Goal: Information Seeking & Learning: Learn about a topic

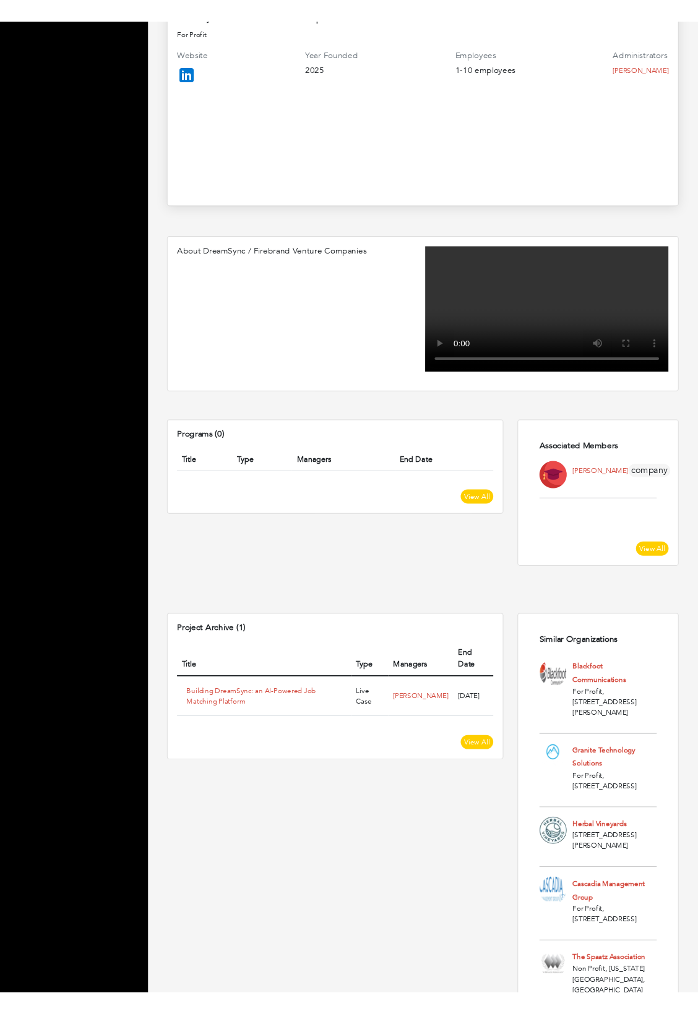
scroll to position [363, 0]
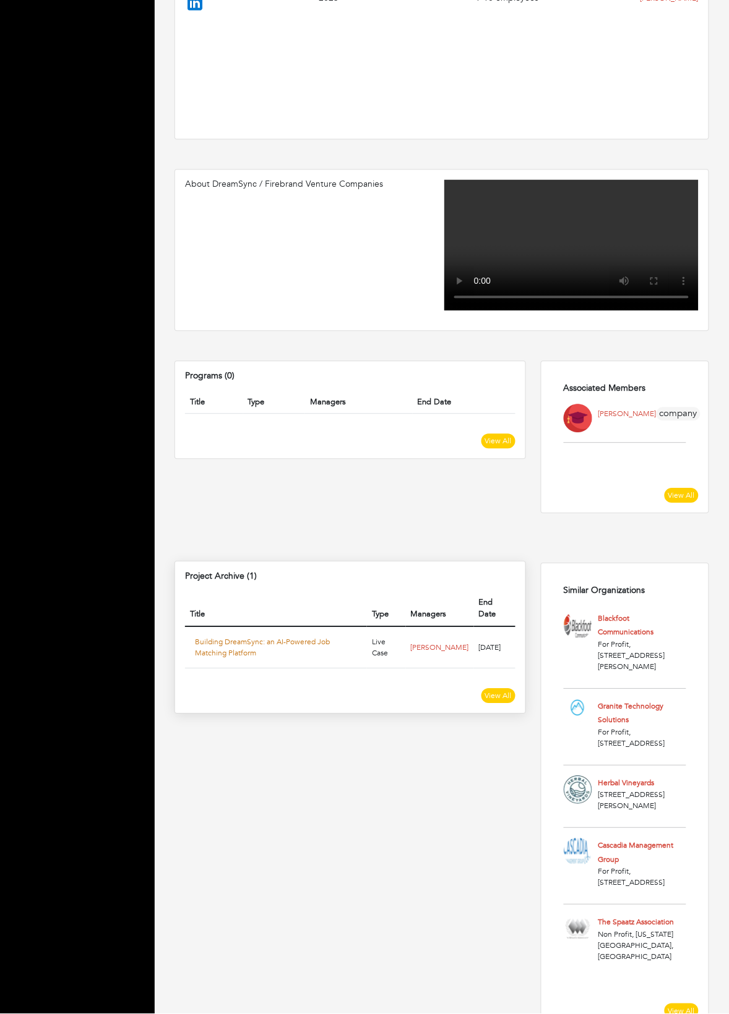
click at [199, 638] on link "Building DreamSync: an AI-Powered Job Matching Platform" at bounding box center [262, 648] width 135 height 21
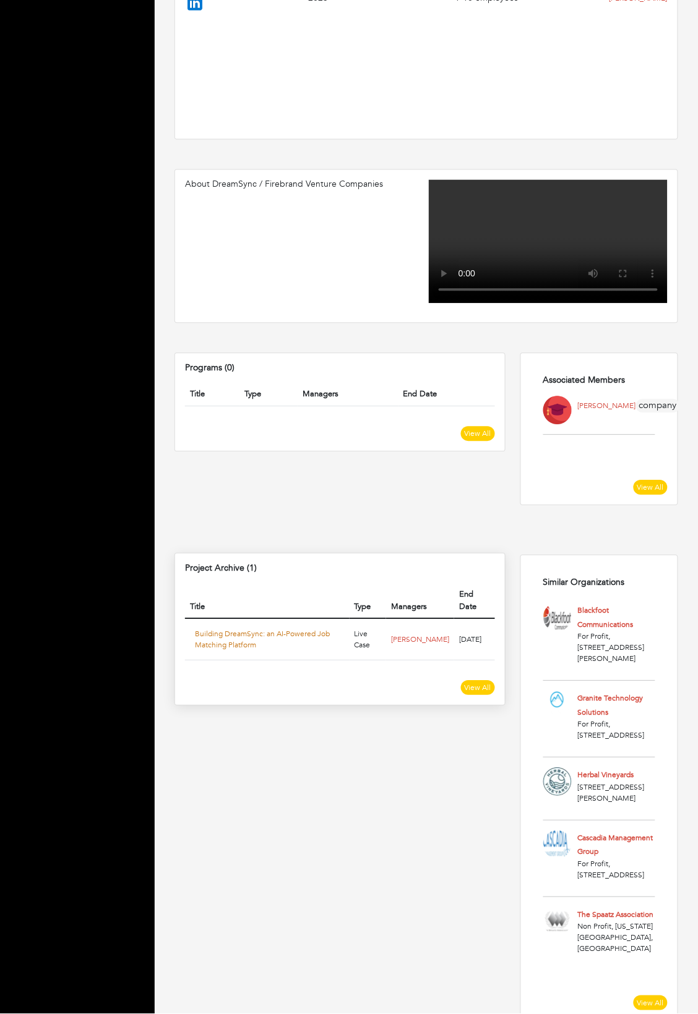
click at [236, 630] on link "Building DreamSync: an AI-Powered Job Matching Platform" at bounding box center [262, 640] width 135 height 21
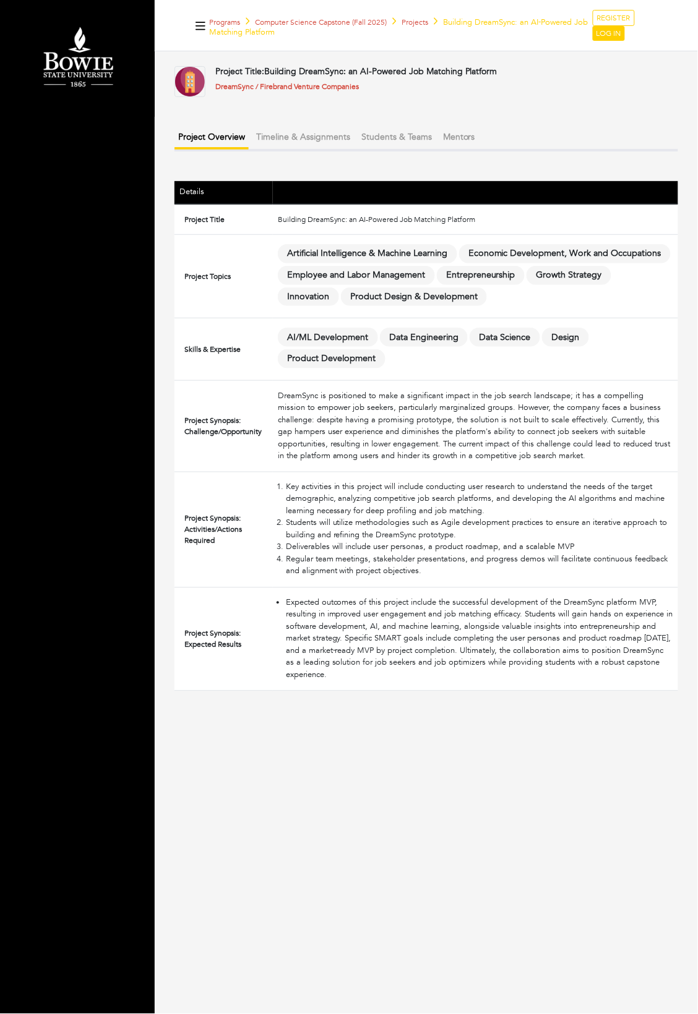
click at [294, 150] on ul "Project Overview Timeline & Assignments Students & Teams Mentors" at bounding box center [425, 139] width 503 height 25
click at [293, 141] on button "Timeline & Assignments" at bounding box center [302, 137] width 101 height 20
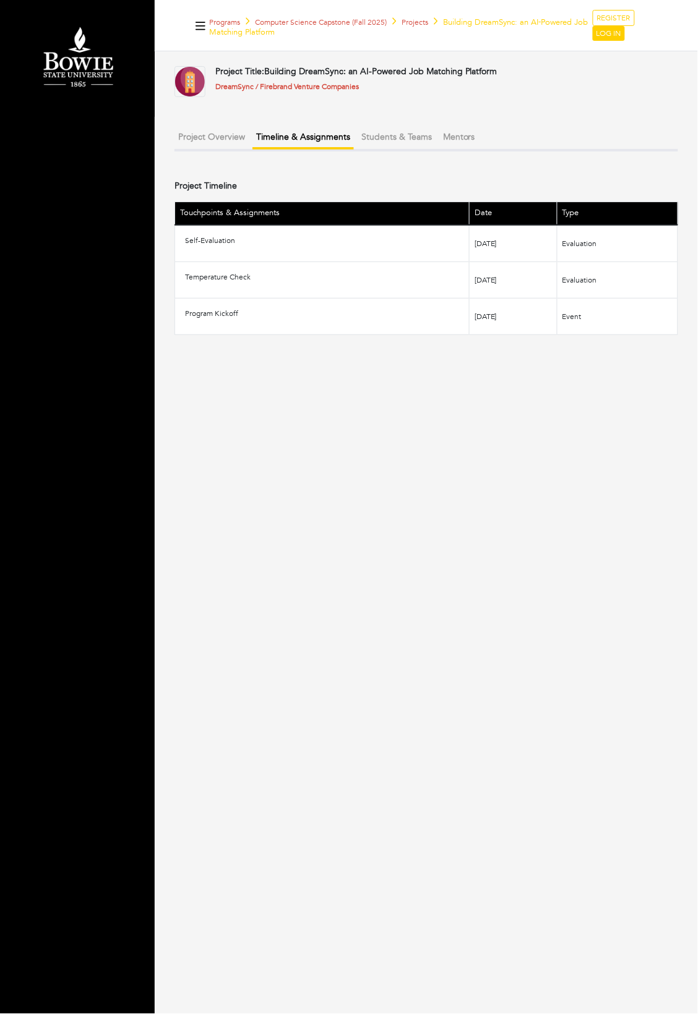
click at [384, 140] on button "Students & Teams" at bounding box center [396, 137] width 78 height 20
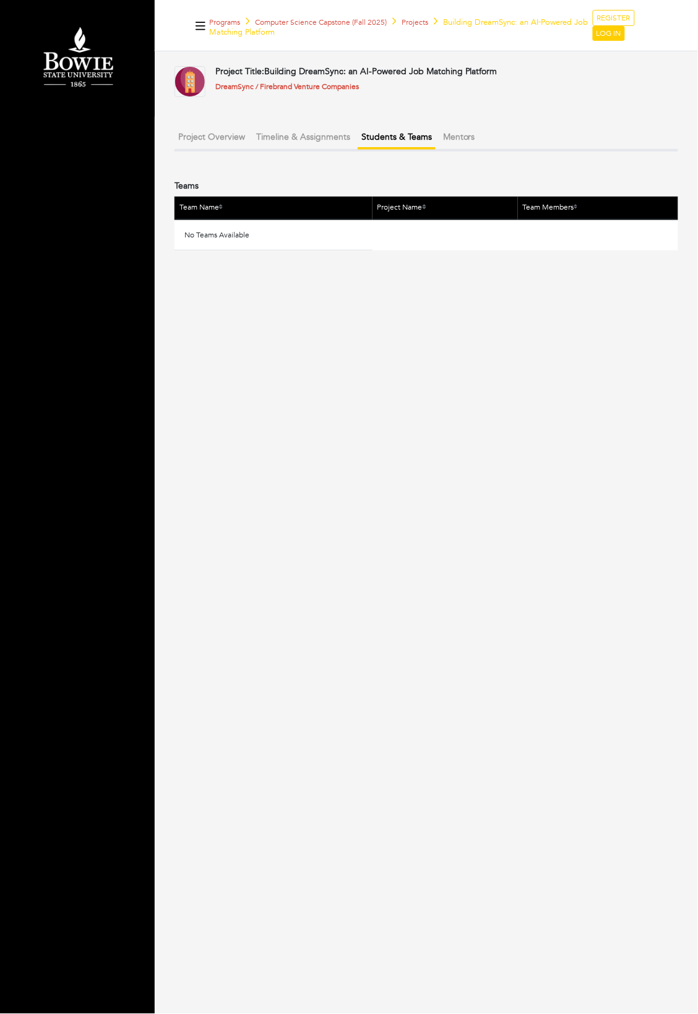
click at [443, 135] on button "Mentors" at bounding box center [459, 137] width 40 height 20
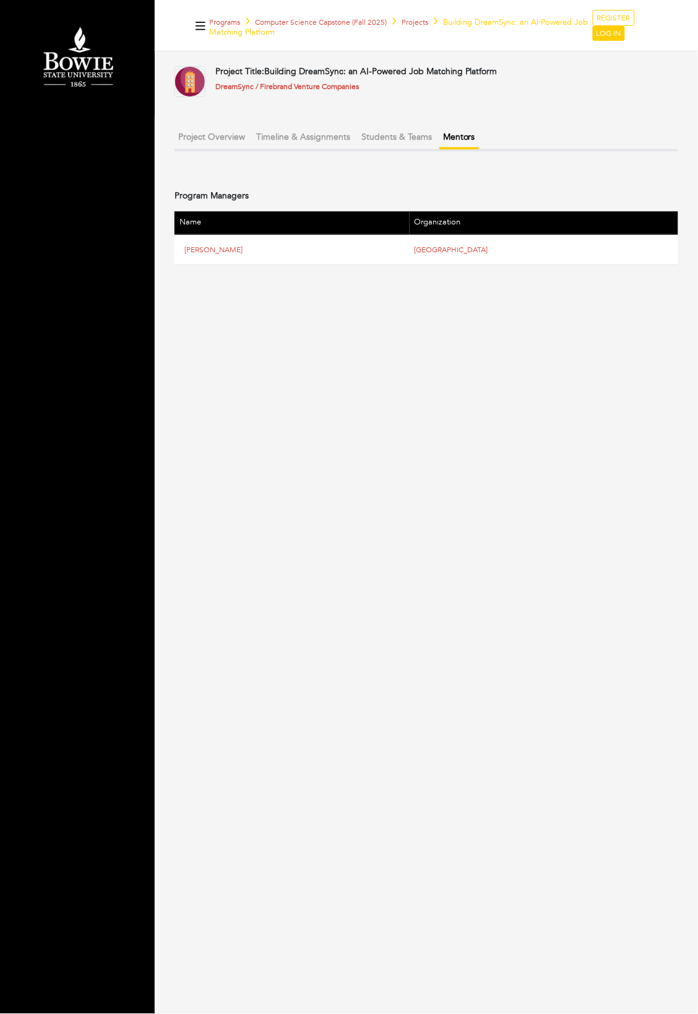
click at [226, 133] on button "Project Overview" at bounding box center [211, 137] width 74 height 20
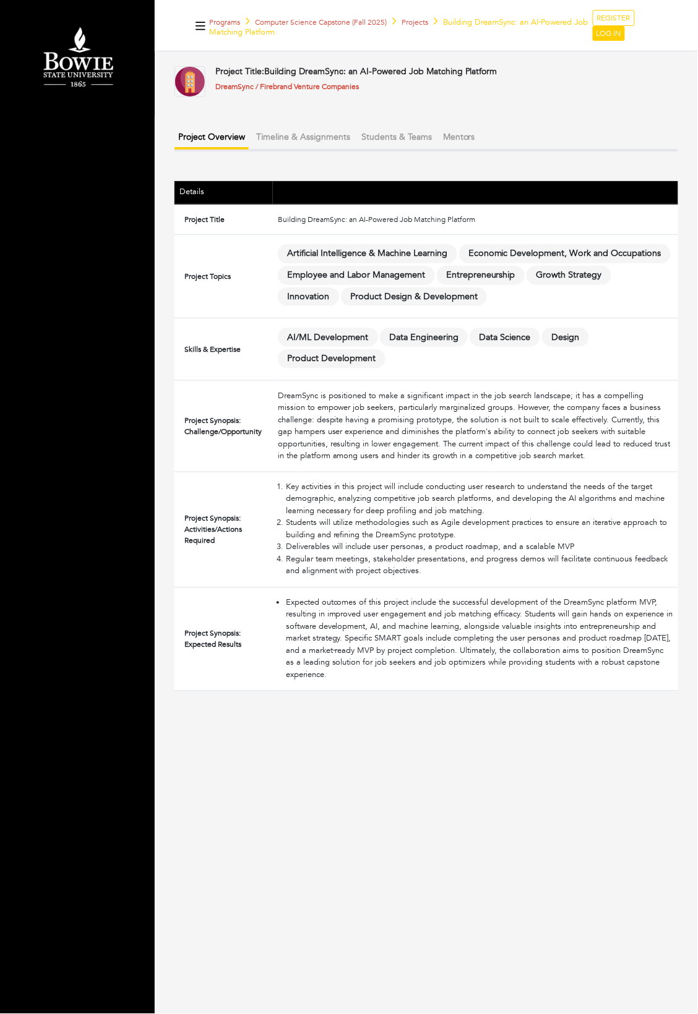
click at [419, 215] on td "Building DreamSync: an AI-Powered Job Matching Platform" at bounding box center [475, 219] width 405 height 31
click at [335, 399] on div "DreamSync is positioned to make a significant impact in the job search landscap…" at bounding box center [475, 426] width 395 height 72
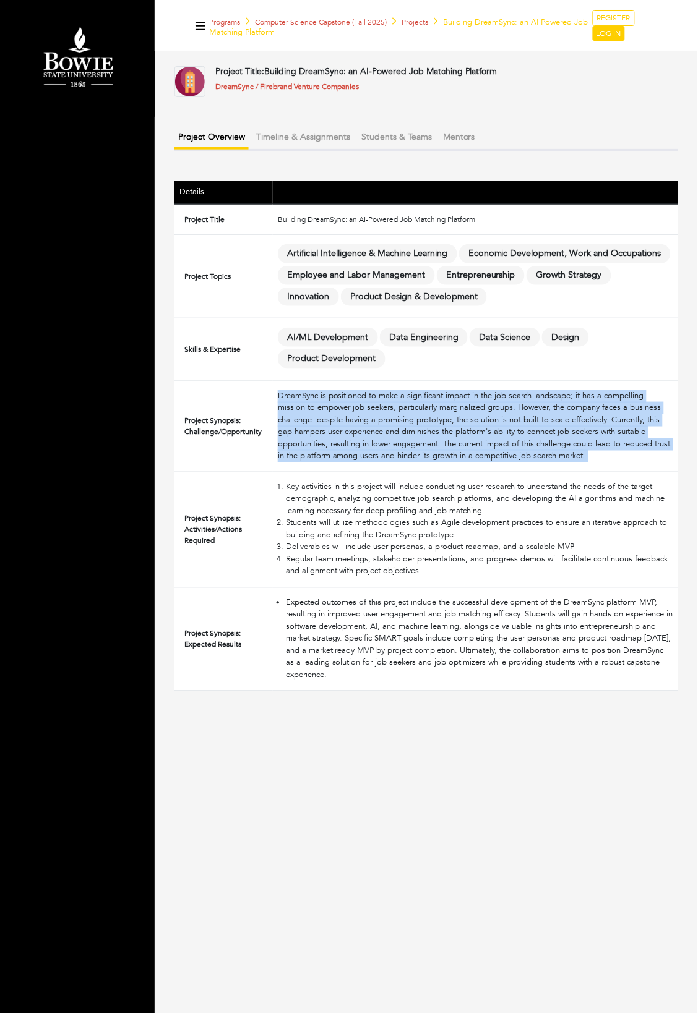
click at [335, 399] on div "DreamSync is positioned to make a significant impact in the job search landscap…" at bounding box center [475, 426] width 395 height 72
click at [332, 409] on div "DreamSync is positioned to make a significant impact in the job search landscap…" at bounding box center [475, 426] width 395 height 72
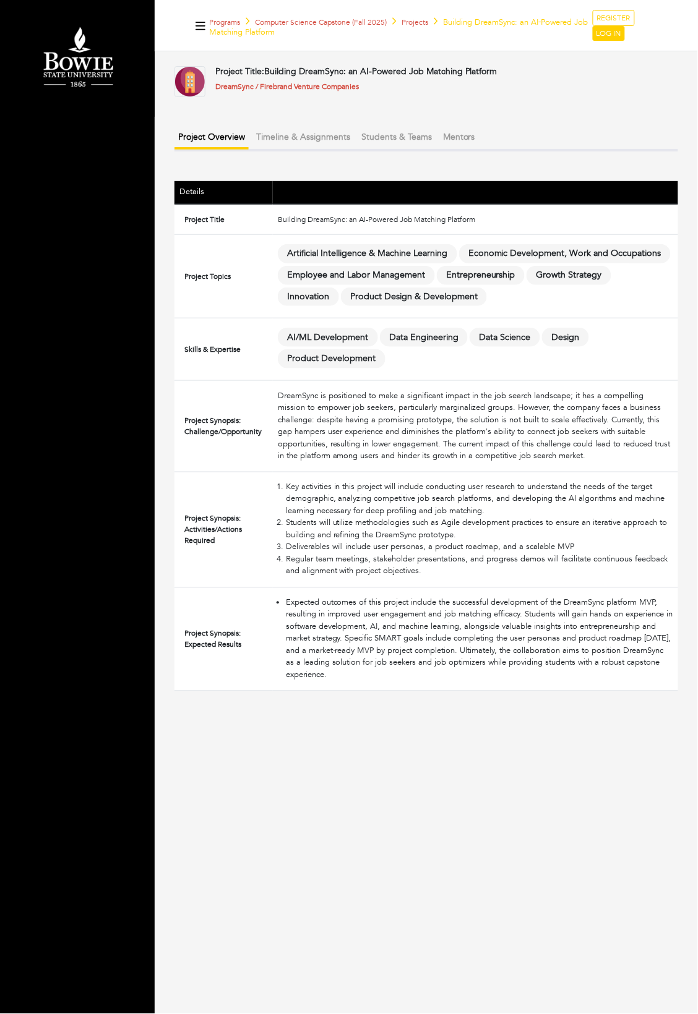
click at [305, 428] on div "DreamSync is positioned to make a significant impact in the job search landscap…" at bounding box center [475, 426] width 395 height 72
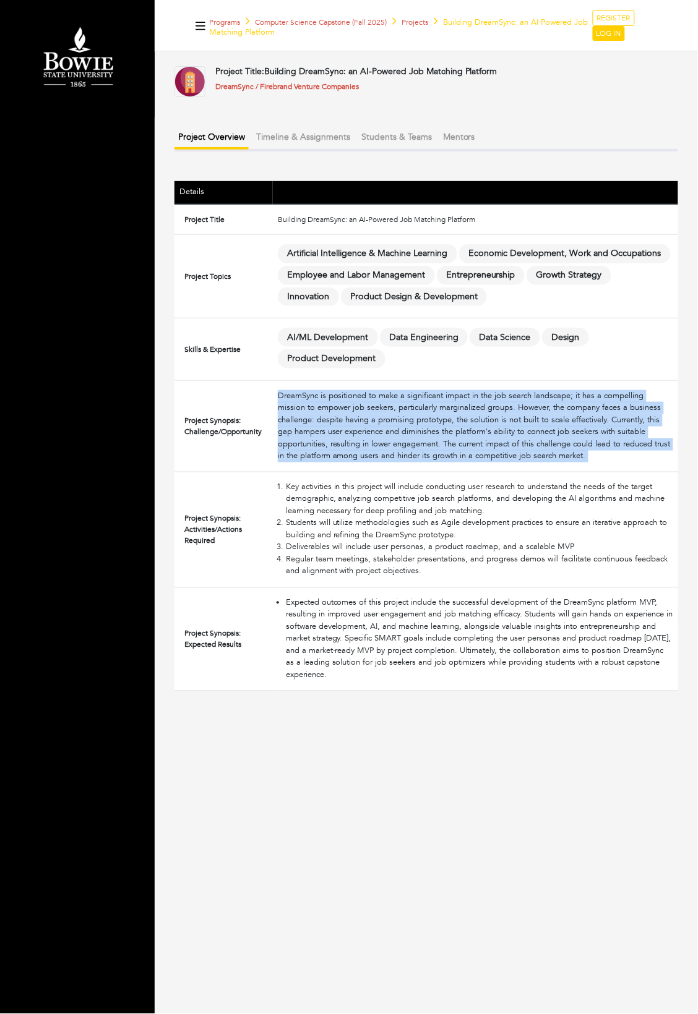
click at [305, 428] on div "DreamSync is positioned to make a significant impact in the job search landscap…" at bounding box center [475, 426] width 395 height 72
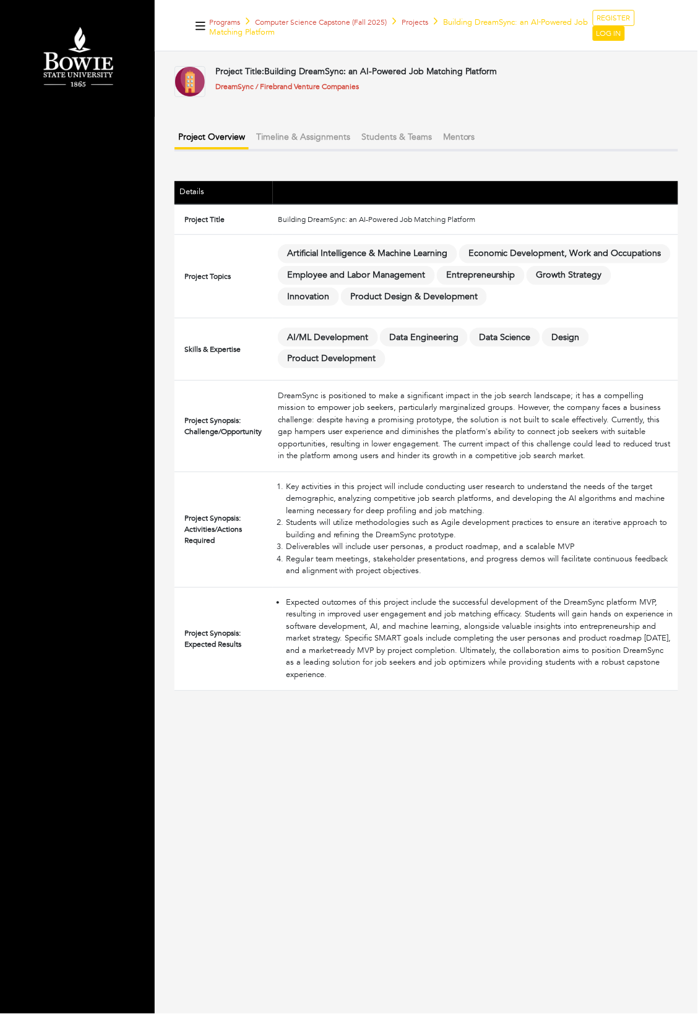
click at [299, 425] on div "DreamSync is positioned to make a significant impact in the job search landscap…" at bounding box center [475, 426] width 395 height 72
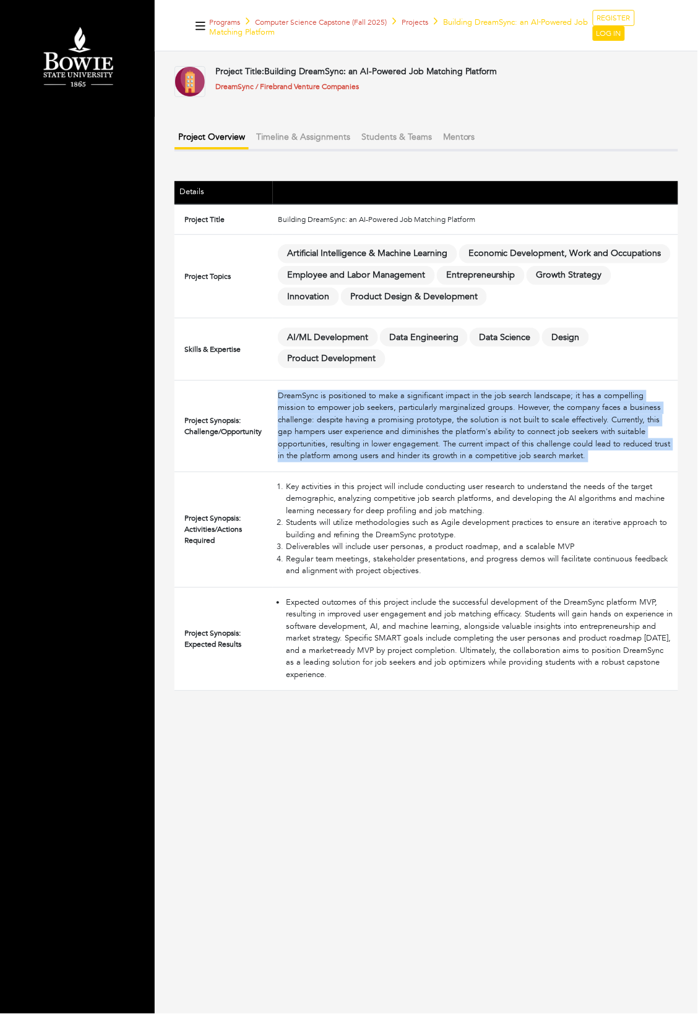
click at [299, 425] on div "DreamSync is positioned to make a significant impact in the job search landscap…" at bounding box center [475, 426] width 395 height 72
click at [299, 426] on div "DreamSync is positioned to make a significant impact in the job search landscap…" at bounding box center [475, 426] width 395 height 72
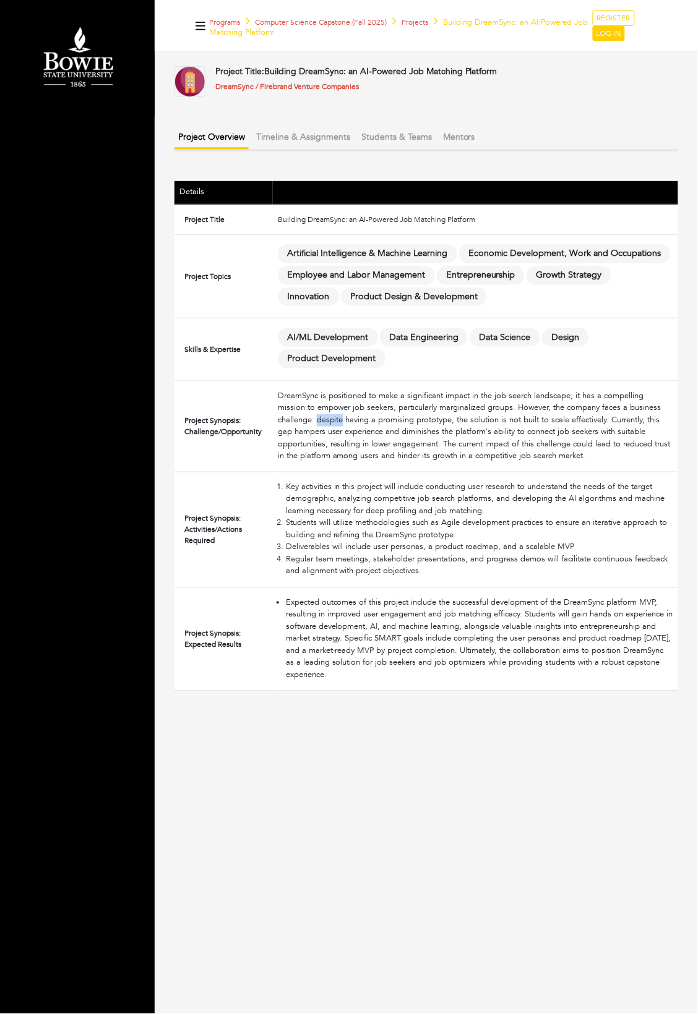
click at [299, 426] on div "DreamSync is positioned to make a significant impact in the job search landscap…" at bounding box center [475, 426] width 395 height 72
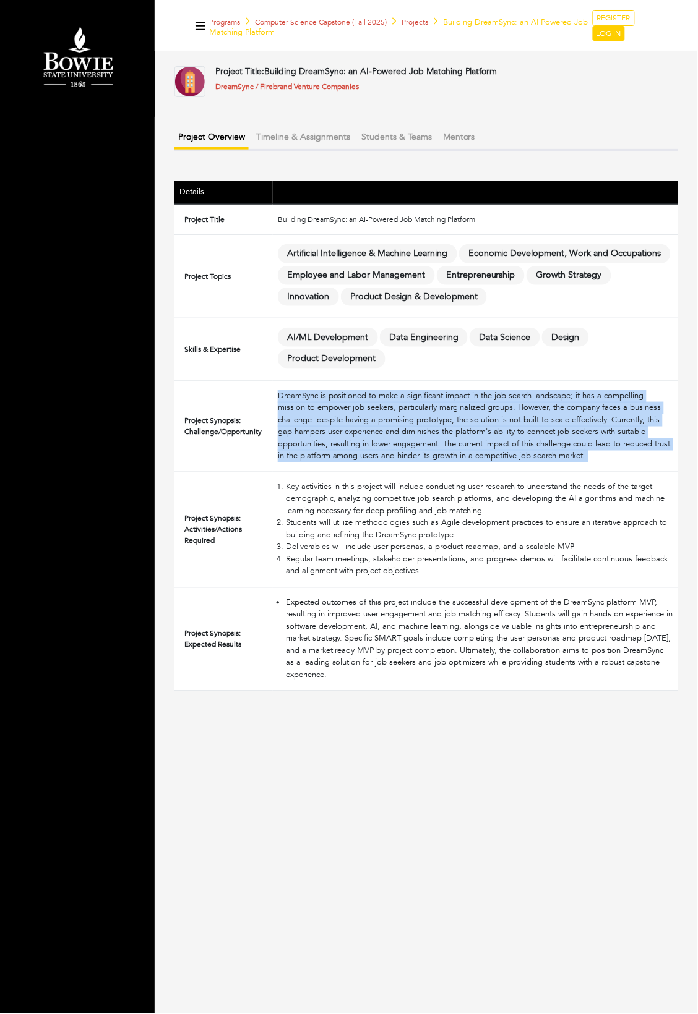
click at [299, 426] on div "DreamSync is positioned to make a significant impact in the job search landscap…" at bounding box center [475, 426] width 395 height 72
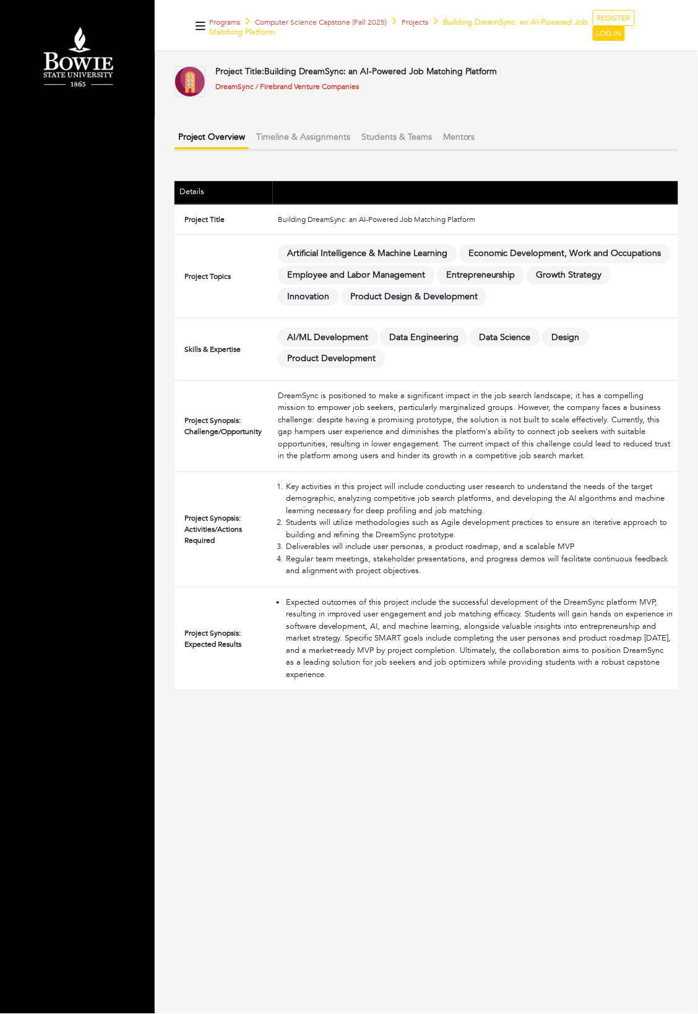
click at [293, 415] on div "DreamSync is positioned to make a significant impact in the job search landscap…" at bounding box center [475, 426] width 395 height 72
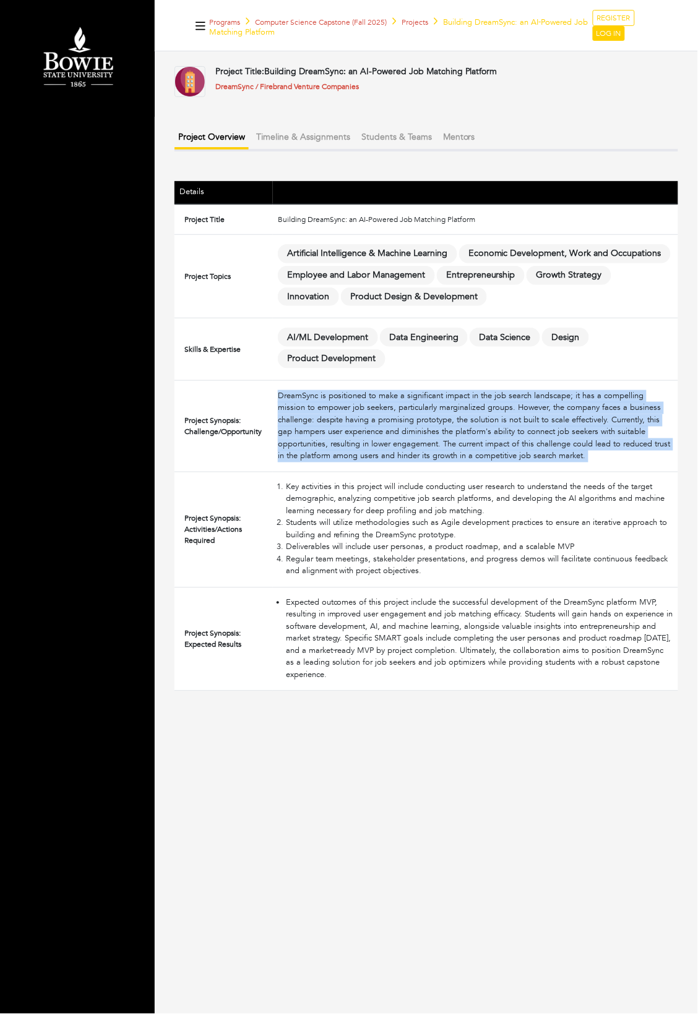
click at [293, 415] on div "DreamSync is positioned to make a significant impact in the job search landscap…" at bounding box center [475, 426] width 395 height 72
click at [288, 430] on div "DreamSync is positioned to make a significant impact in the job search landscap…" at bounding box center [475, 426] width 395 height 72
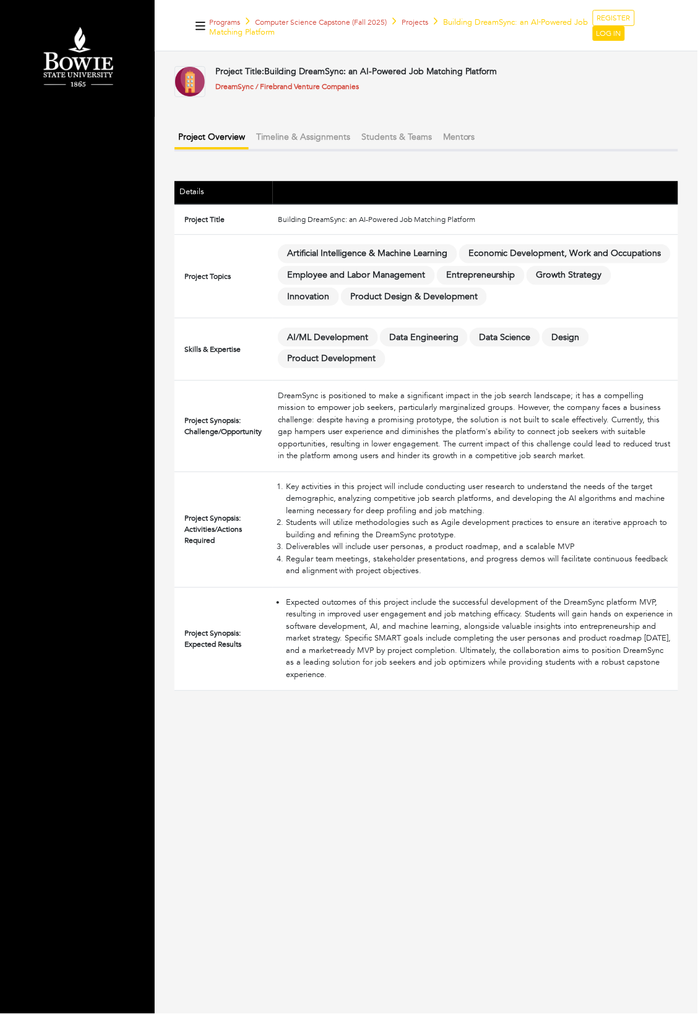
click at [397, 418] on div "DreamSync is positioned to make a significant impact in the job search landscap…" at bounding box center [475, 426] width 395 height 72
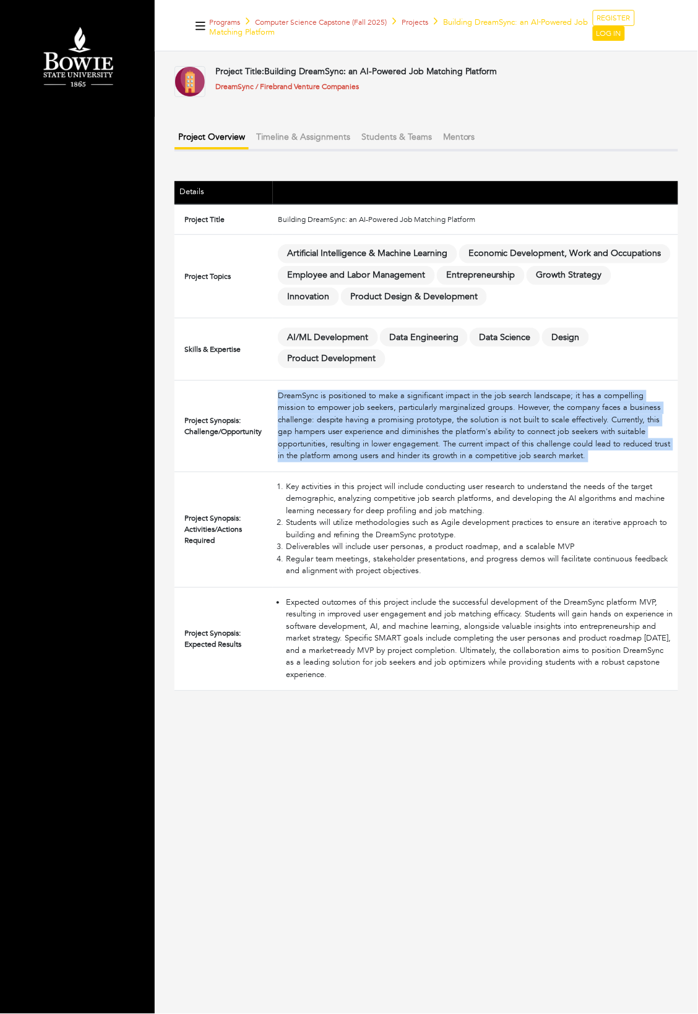
click at [397, 418] on div "DreamSync is positioned to make a significant impact in the job search landscap…" at bounding box center [475, 426] width 395 height 72
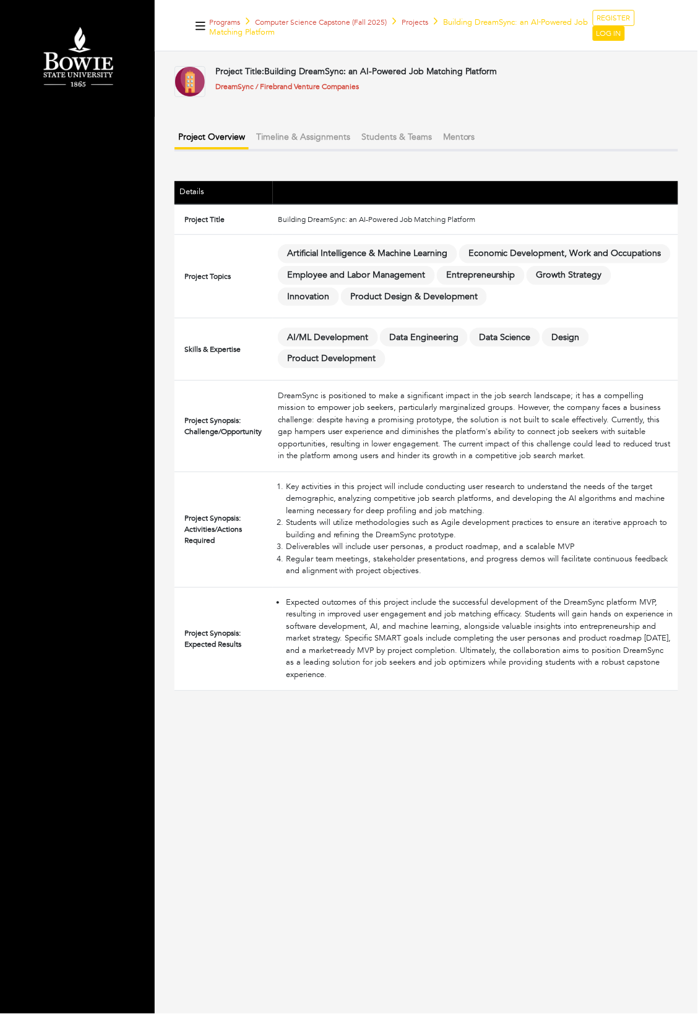
click at [421, 400] on div "DreamSync is positioned to make a significant impact in the job search landscap…" at bounding box center [475, 426] width 395 height 72
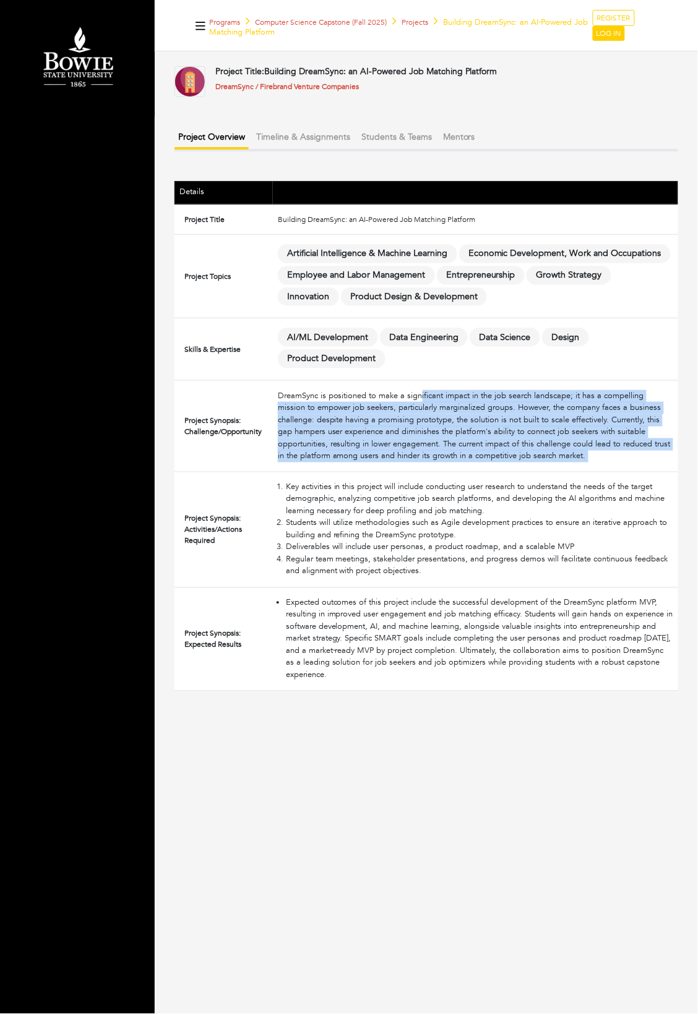
click at [421, 400] on div "DreamSync is positioned to make a significant impact in the job search landscap…" at bounding box center [475, 426] width 395 height 72
click at [422, 404] on div "DreamSync is positioned to make a significant impact in the job search landscap…" at bounding box center [475, 426] width 395 height 72
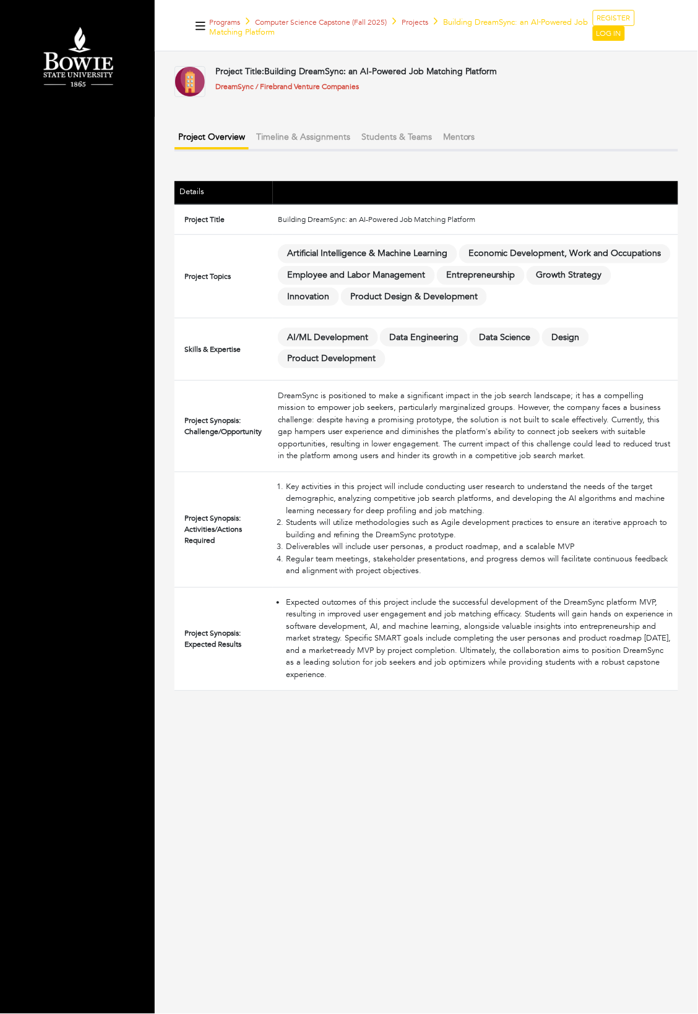
click at [421, 434] on div "DreamSync is positioned to make a significant impact in the job search landscap…" at bounding box center [475, 426] width 395 height 72
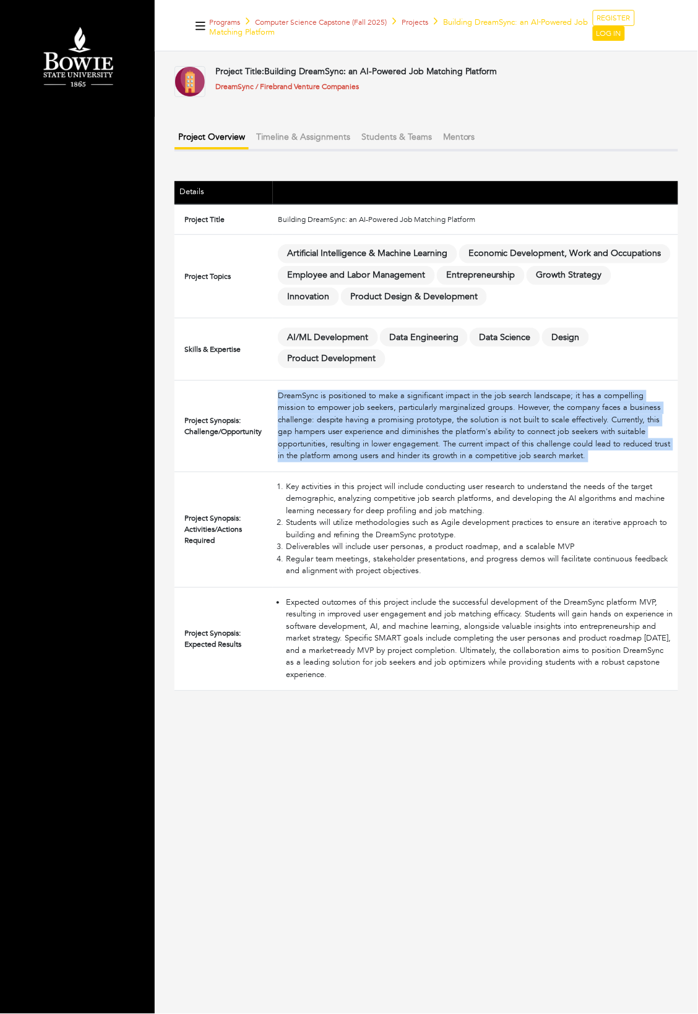
click at [421, 434] on div "DreamSync is positioned to make a significant impact in the job search landscap…" at bounding box center [475, 426] width 395 height 72
click at [421, 431] on div "DreamSync is positioned to make a significant impact in the job search landscap…" at bounding box center [475, 426] width 395 height 72
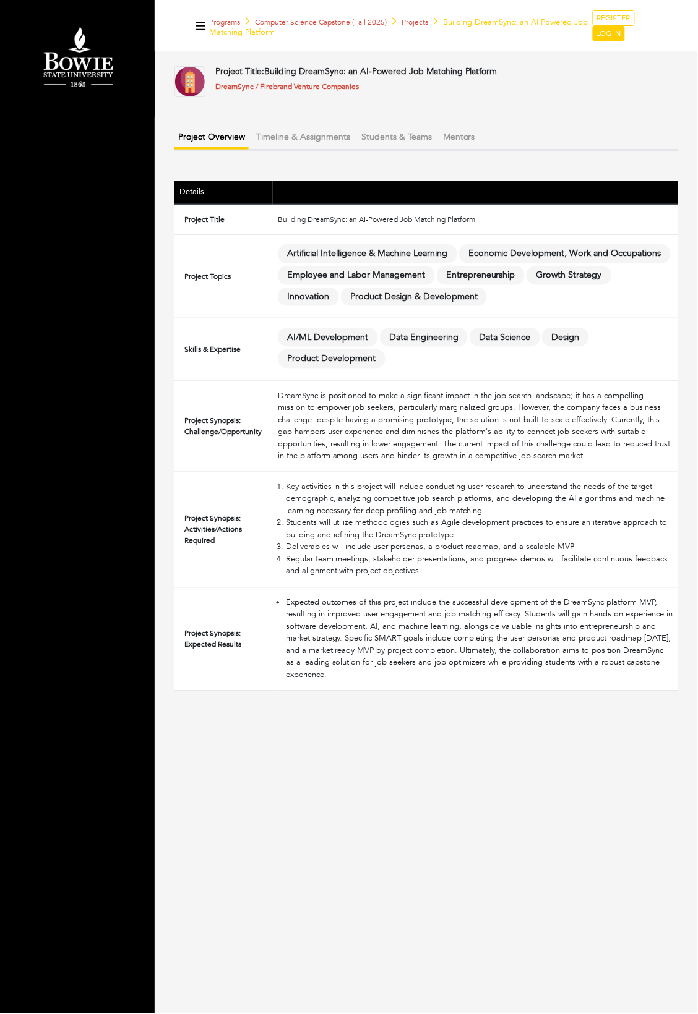
click at [409, 452] on div "DreamSync is positioned to make a significant impact in the job search landscap…" at bounding box center [475, 426] width 395 height 72
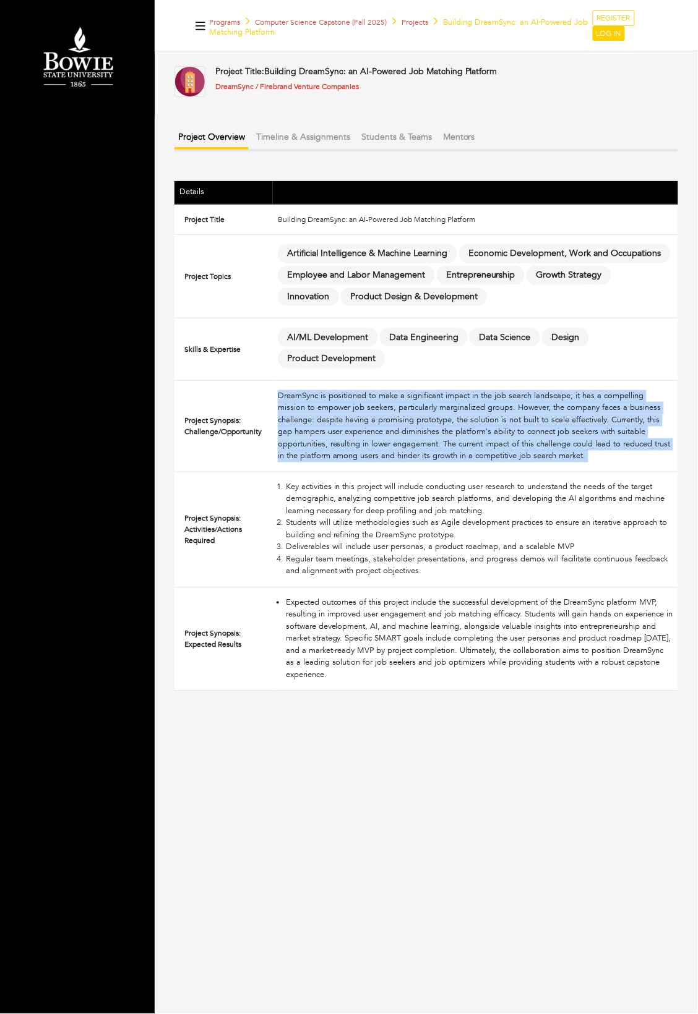
click at [409, 452] on div "DreamSync is positioned to make a significant impact in the job search landscap…" at bounding box center [475, 426] width 395 height 72
click at [404, 443] on div "DreamSync is positioned to make a significant impact in the job search landscap…" at bounding box center [475, 426] width 395 height 72
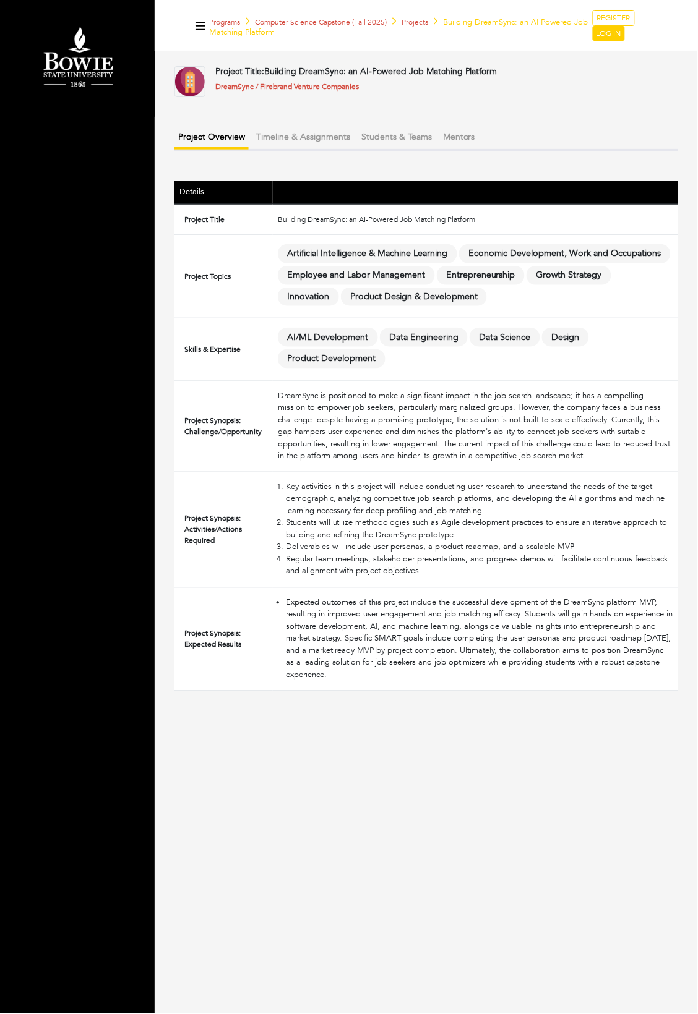
click at [402, 449] on div "DreamSync is positioned to make a significant impact in the job search landscap…" at bounding box center [475, 426] width 395 height 72
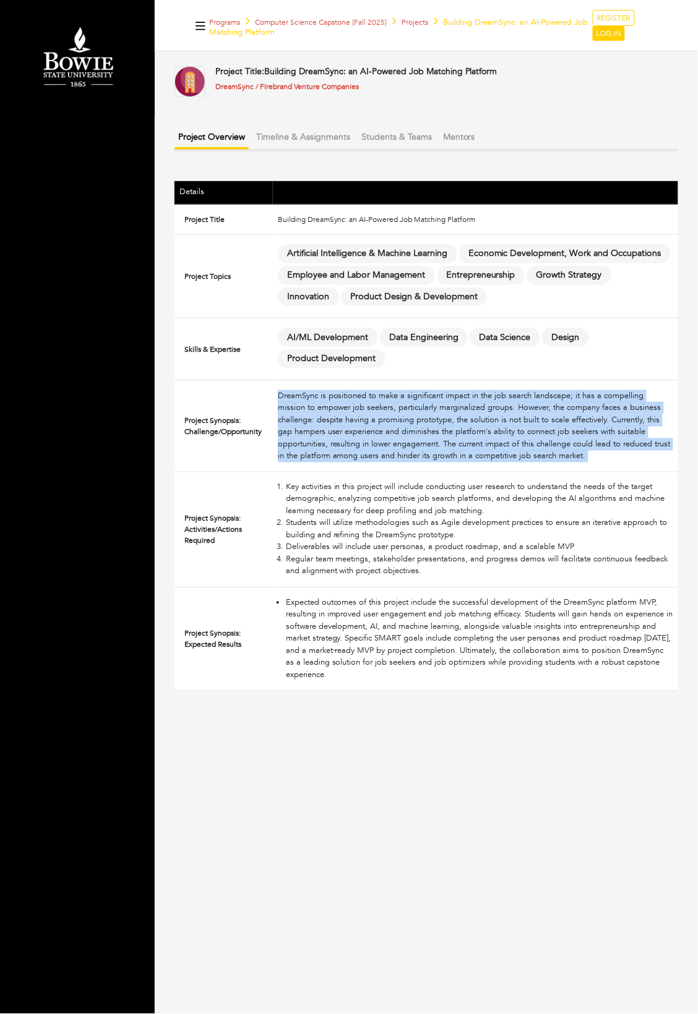
click at [402, 449] on div "DreamSync is positioned to make a significant impact in the job search landscap…" at bounding box center [475, 426] width 395 height 72
click at [401, 447] on div "DreamSync is positioned to make a significant impact in the job search landscap…" at bounding box center [475, 426] width 395 height 72
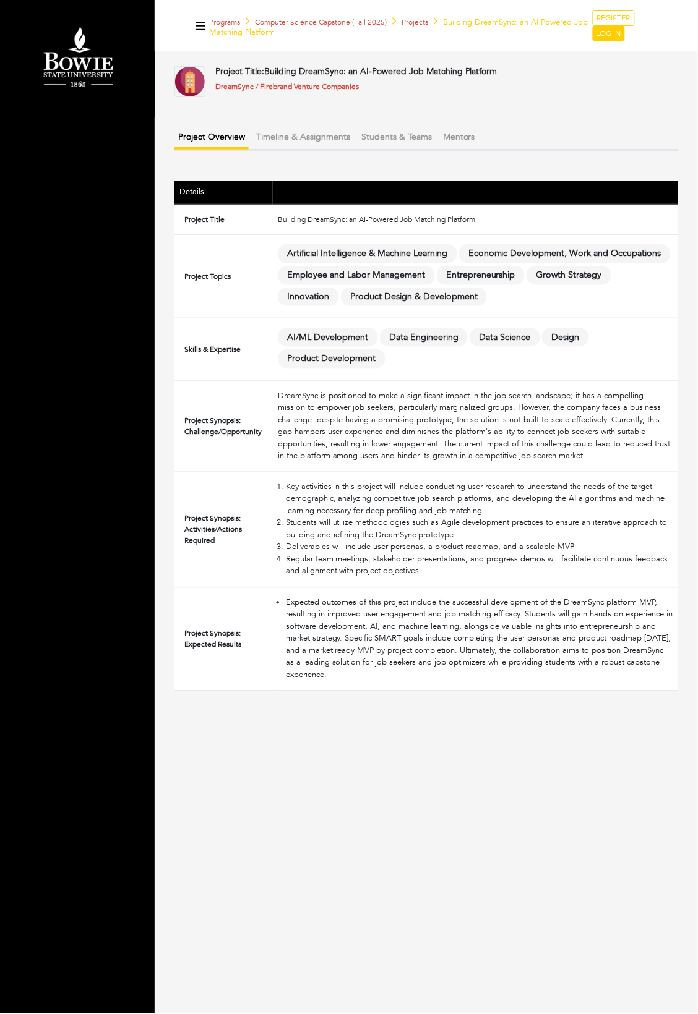
click at [380, 497] on li "Key activities in this project will include conducting user research to underst…" at bounding box center [479, 500] width 387 height 36
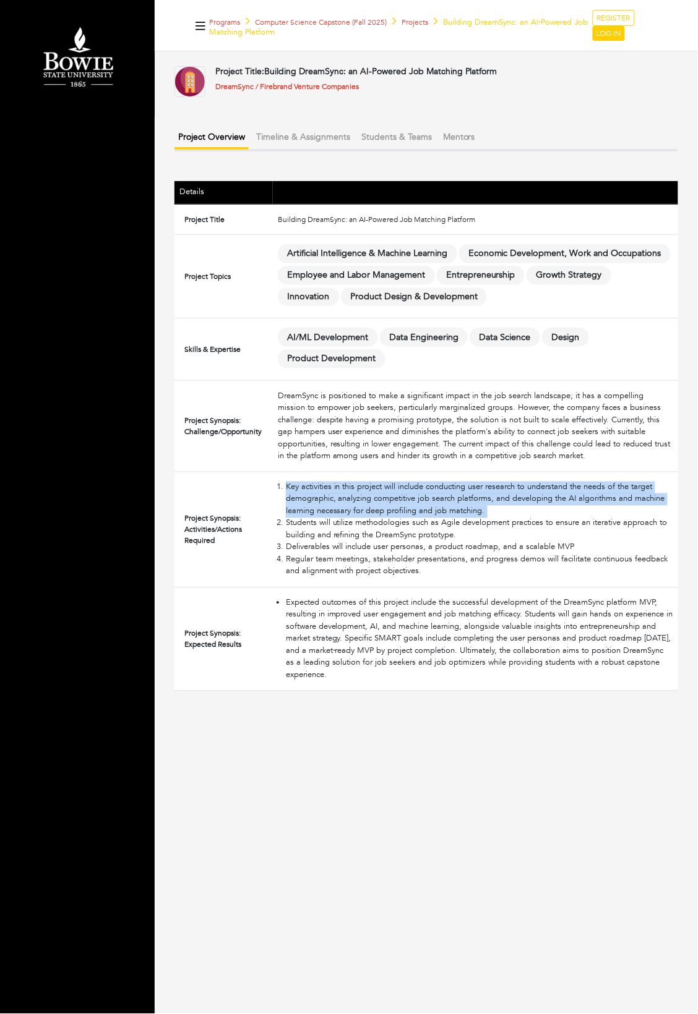
click at [380, 497] on li "Key activities in this project will include conducting user research to underst…" at bounding box center [479, 500] width 387 height 36
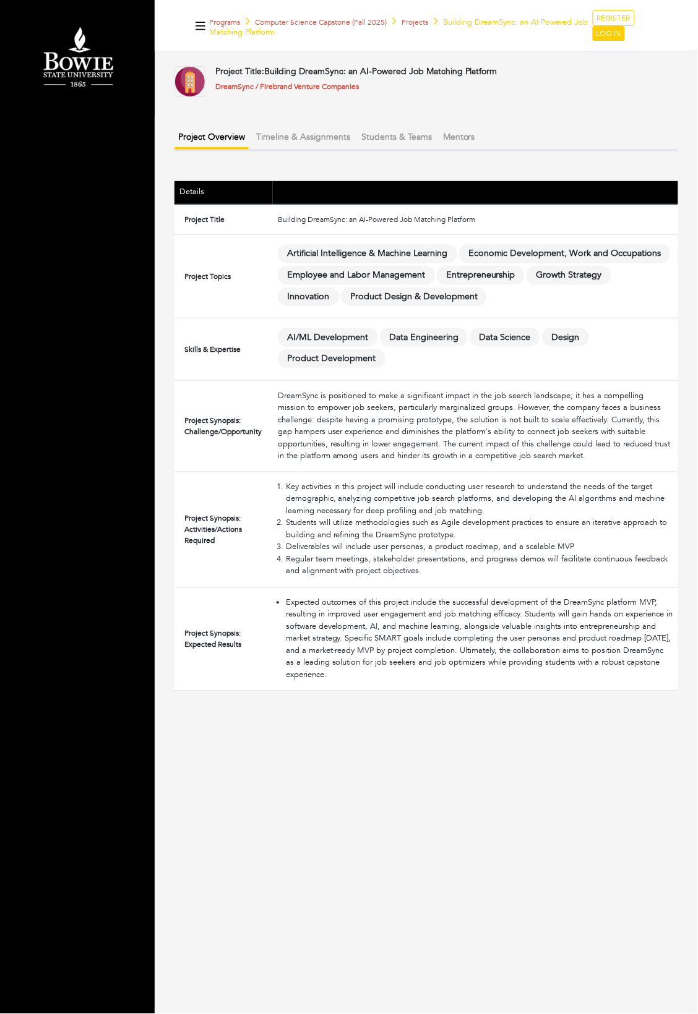
click at [380, 498] on li "Key activities in this project will include conducting user research to underst…" at bounding box center [479, 500] width 387 height 36
click at [374, 491] on li "Key activities in this project will include conducting user research to underst…" at bounding box center [479, 500] width 387 height 36
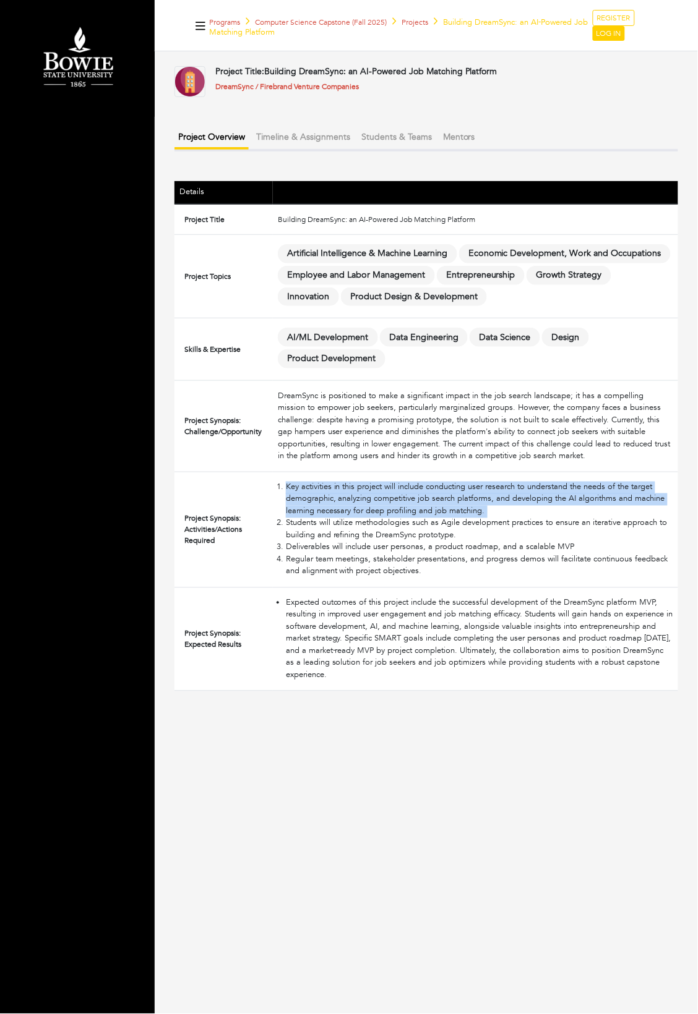
click at [374, 491] on li "Key activities in this project will include conducting user research to underst…" at bounding box center [479, 500] width 387 height 36
click at [375, 498] on li "Key activities in this project will include conducting user research to underst…" at bounding box center [479, 500] width 387 height 36
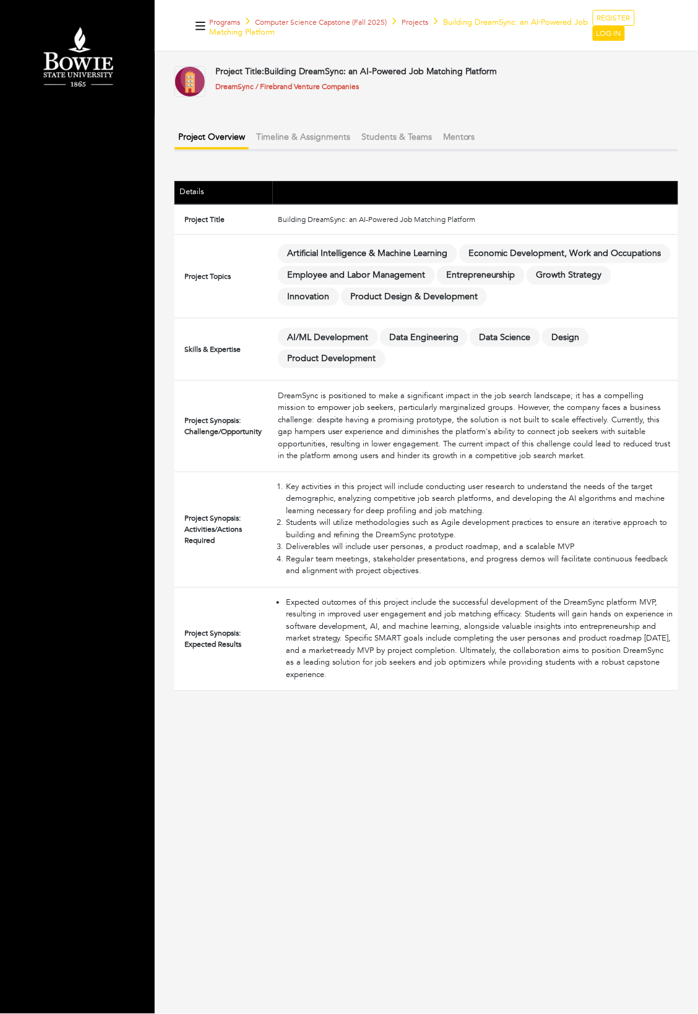
click at [443, 440] on div "DreamSync is positioned to make a significant impact in the job search landscap…" at bounding box center [475, 426] width 395 height 72
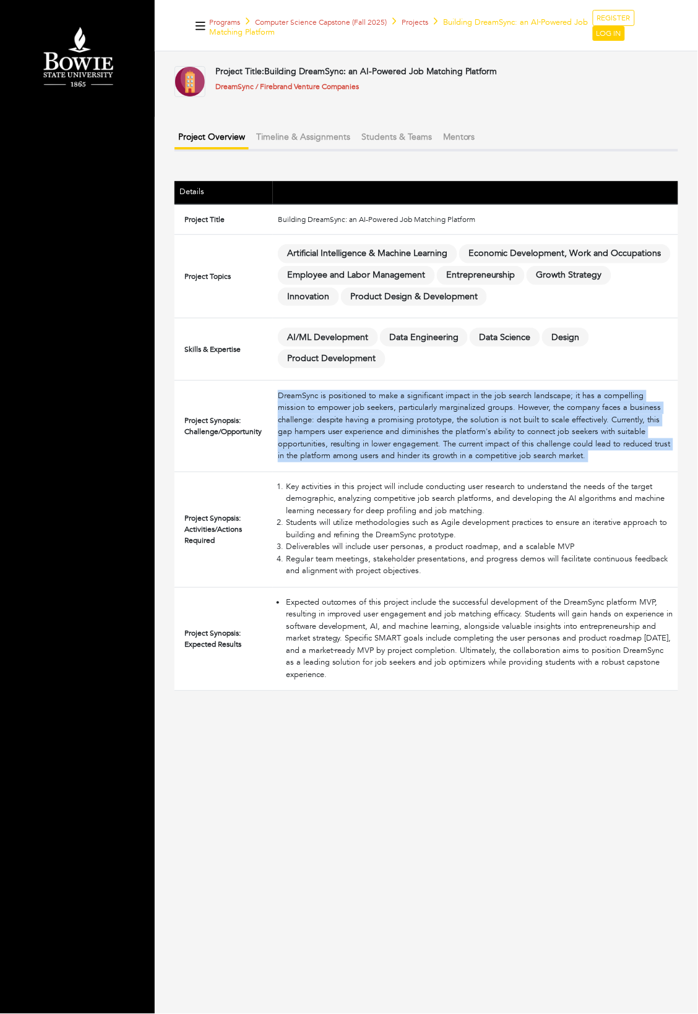
click at [443, 440] on div "DreamSync is positioned to make a significant impact in the job search landscap…" at bounding box center [475, 426] width 395 height 72
click at [439, 438] on div "DreamSync is positioned to make a significant impact in the job search landscap…" at bounding box center [475, 426] width 395 height 72
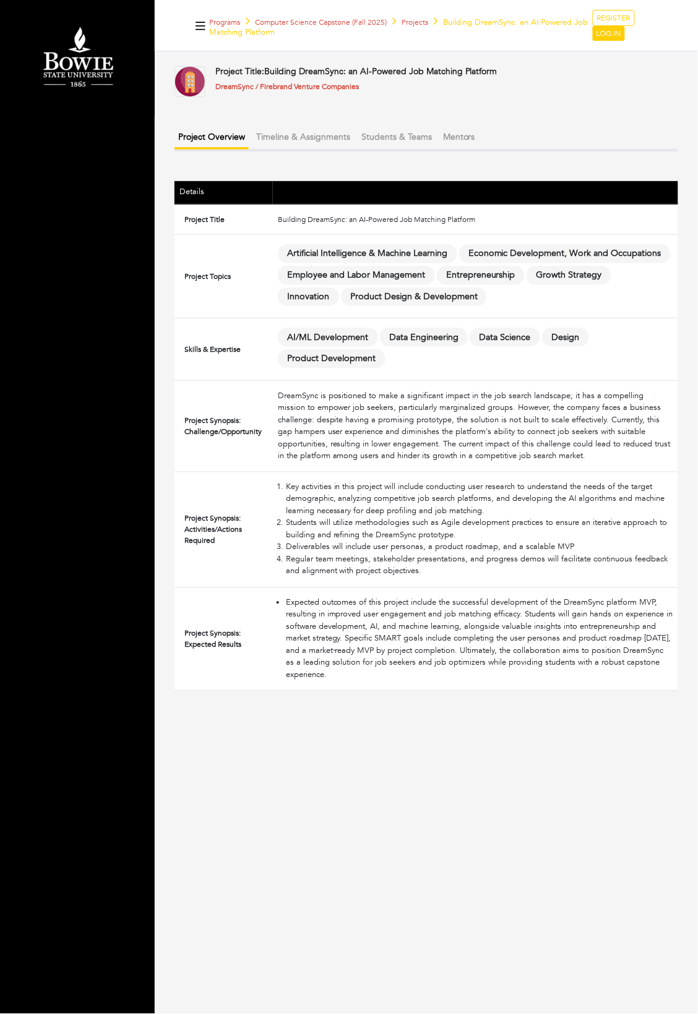
click at [411, 502] on li "Key activities in this project will include conducting user research to underst…" at bounding box center [479, 500] width 387 height 36
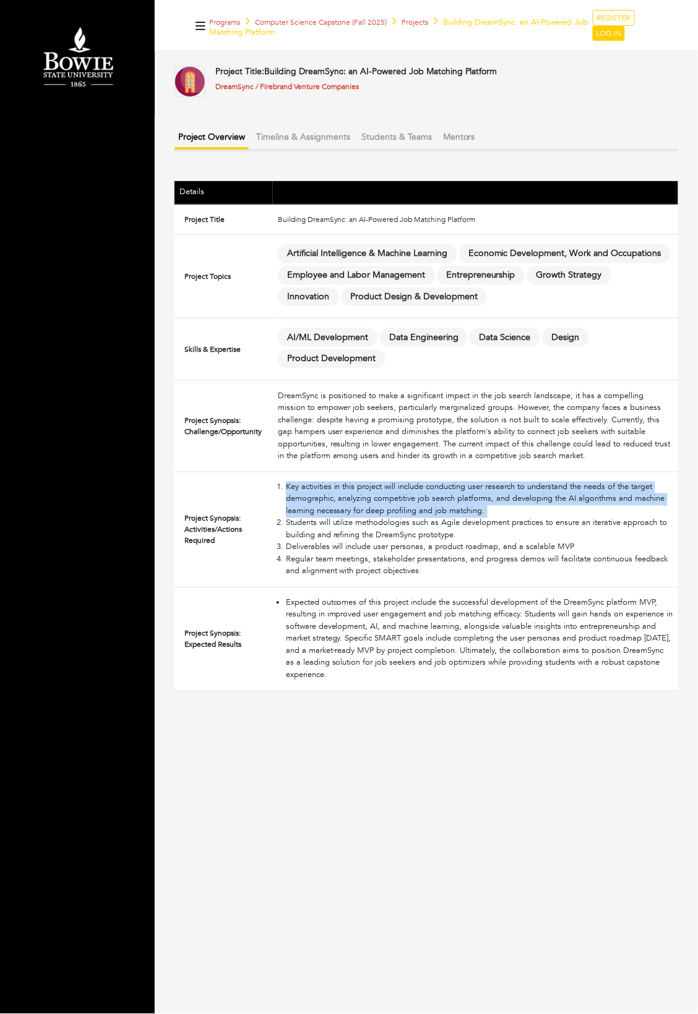
click at [411, 502] on li "Key activities in this project will include conducting user research to underst…" at bounding box center [479, 500] width 387 height 36
click at [408, 512] on li "Key activities in this project will include conducting user research to underst…" at bounding box center [479, 500] width 387 height 36
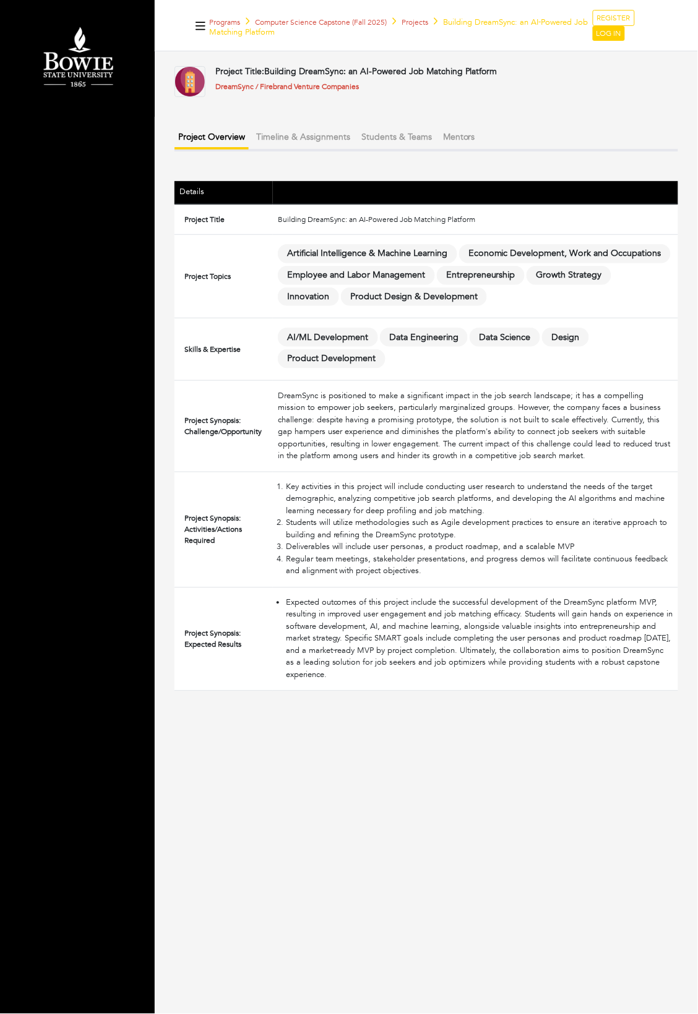
click at [405, 503] on li "Key activities in this project will include conducting user research to underst…" at bounding box center [479, 500] width 387 height 36
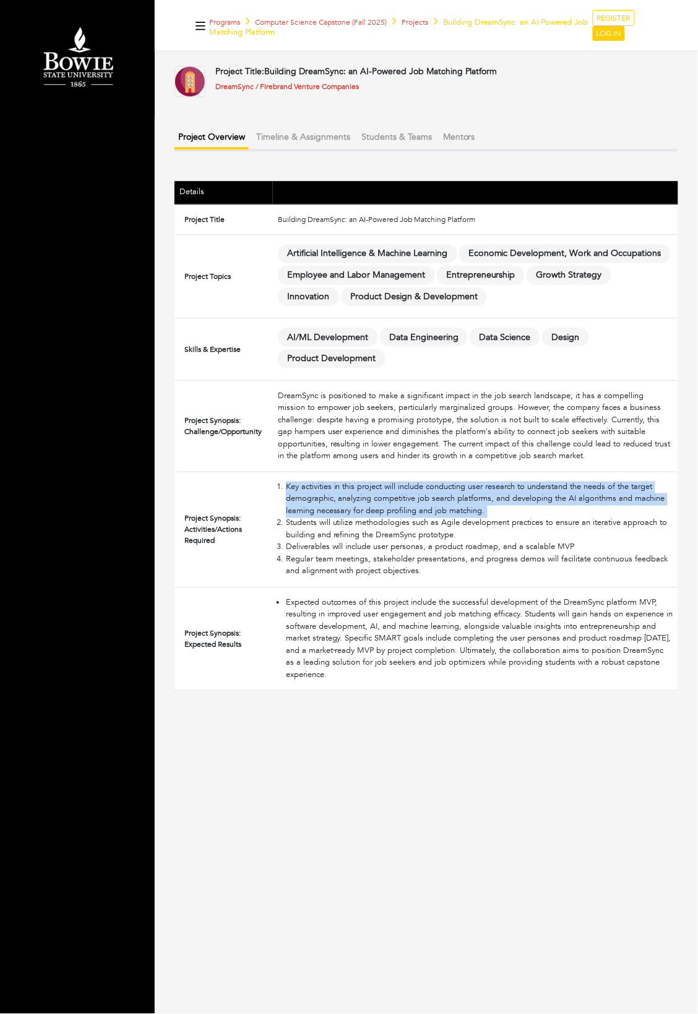
click at [405, 503] on li "Key activities in this project will include conducting user research to underst…" at bounding box center [479, 500] width 387 height 36
click at [405, 506] on li "Key activities in this project will include conducting user research to underst…" at bounding box center [479, 500] width 387 height 36
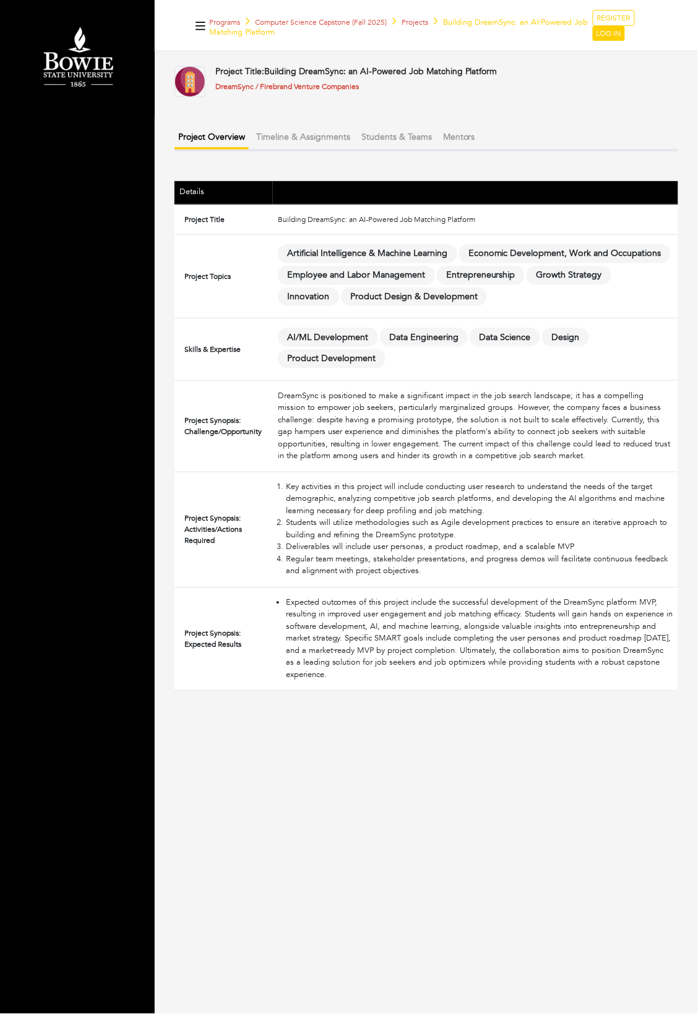
click at [395, 534] on li "Students will utilize methodologies such as Agile development practices to ensu…" at bounding box center [479, 530] width 387 height 24
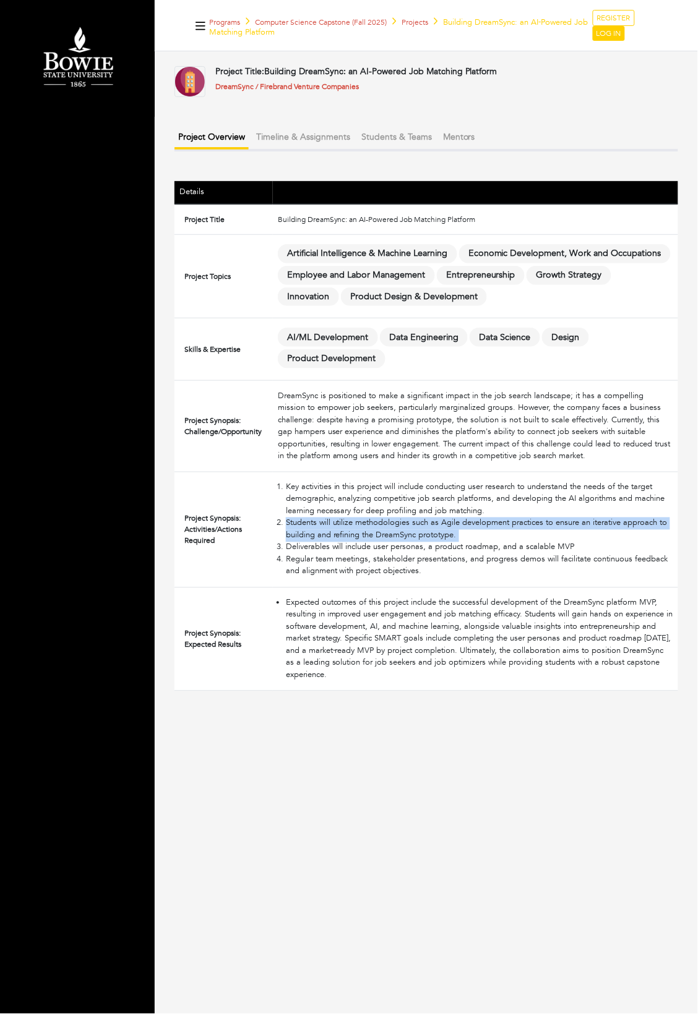
click at [395, 534] on li "Students will utilize methodologies such as Agile development practices to ensu…" at bounding box center [479, 530] width 387 height 24
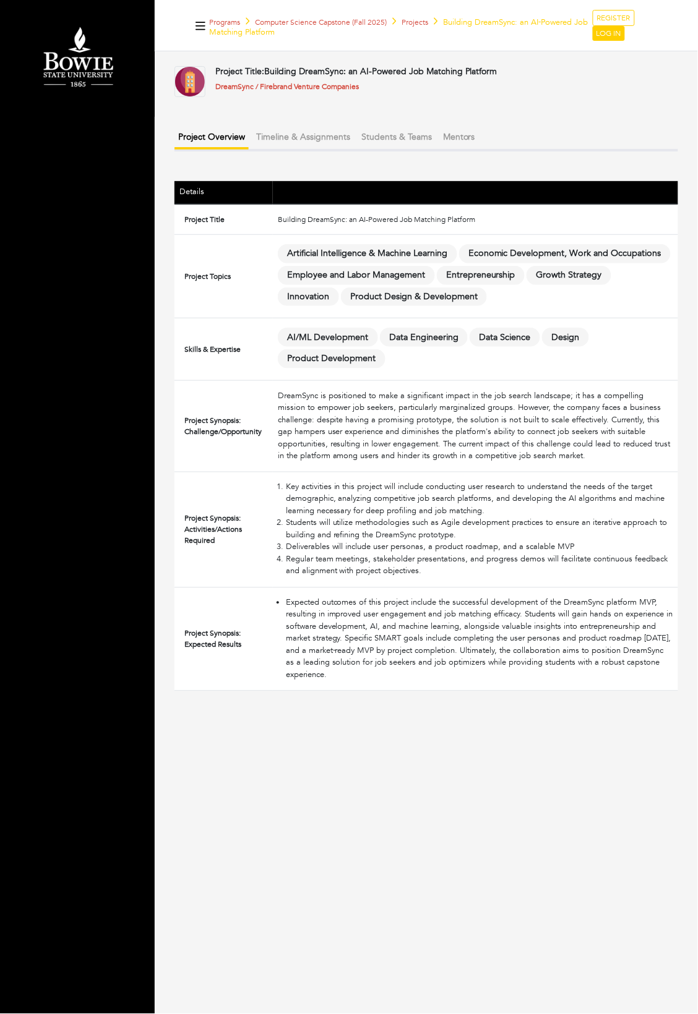
click at [393, 534] on li "Students will utilize methodologies such as Agile development practices to ensu…" at bounding box center [479, 530] width 387 height 24
click at [395, 492] on li "Key activities in this project will include conducting user research to underst…" at bounding box center [479, 500] width 387 height 36
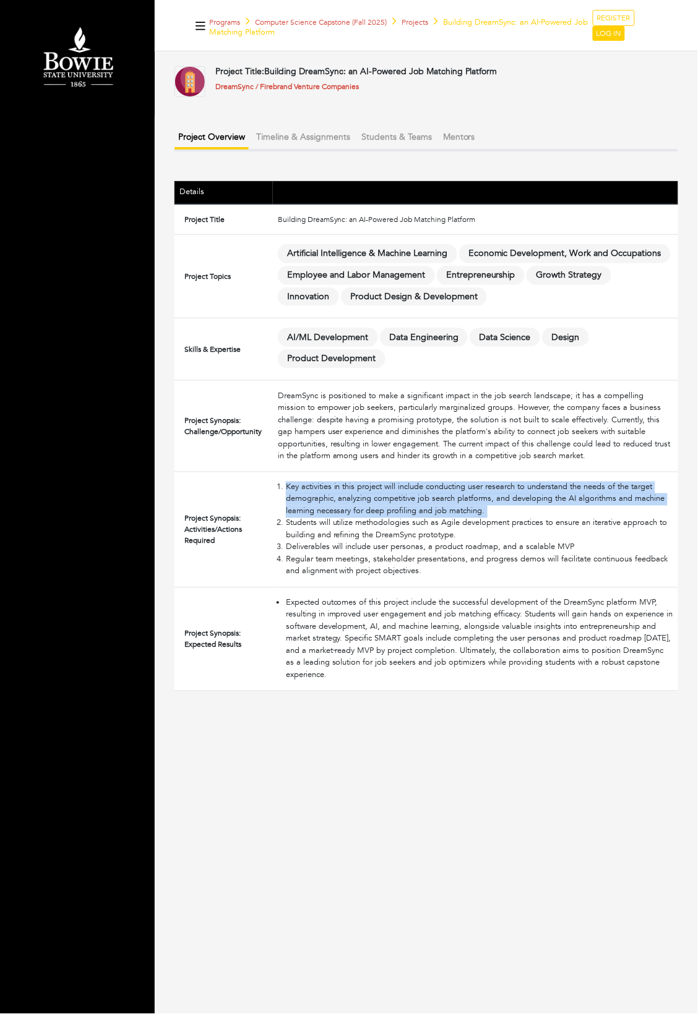
click at [395, 492] on li "Key activities in this project will include conducting user research to underst…" at bounding box center [479, 500] width 387 height 36
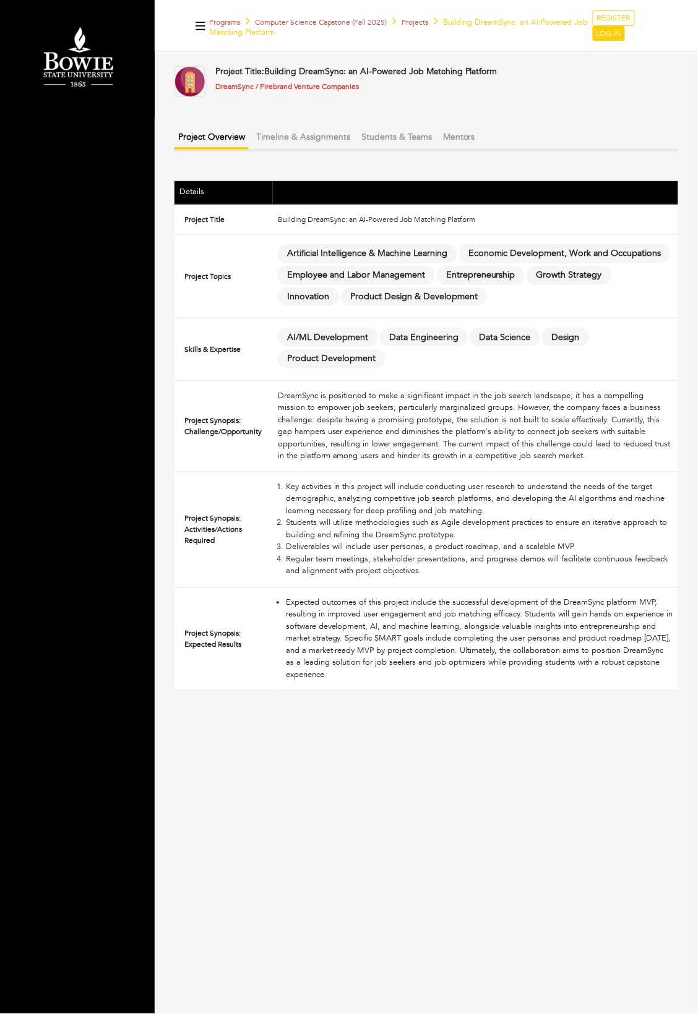
click at [346, 512] on li "Key activities in this project will include conducting user research to underst…" at bounding box center [479, 500] width 387 height 36
click at [351, 422] on div "DreamSync is positioned to make a significant impact in the job search landscap…" at bounding box center [475, 426] width 395 height 72
click at [460, 132] on button "Mentors" at bounding box center [459, 137] width 40 height 20
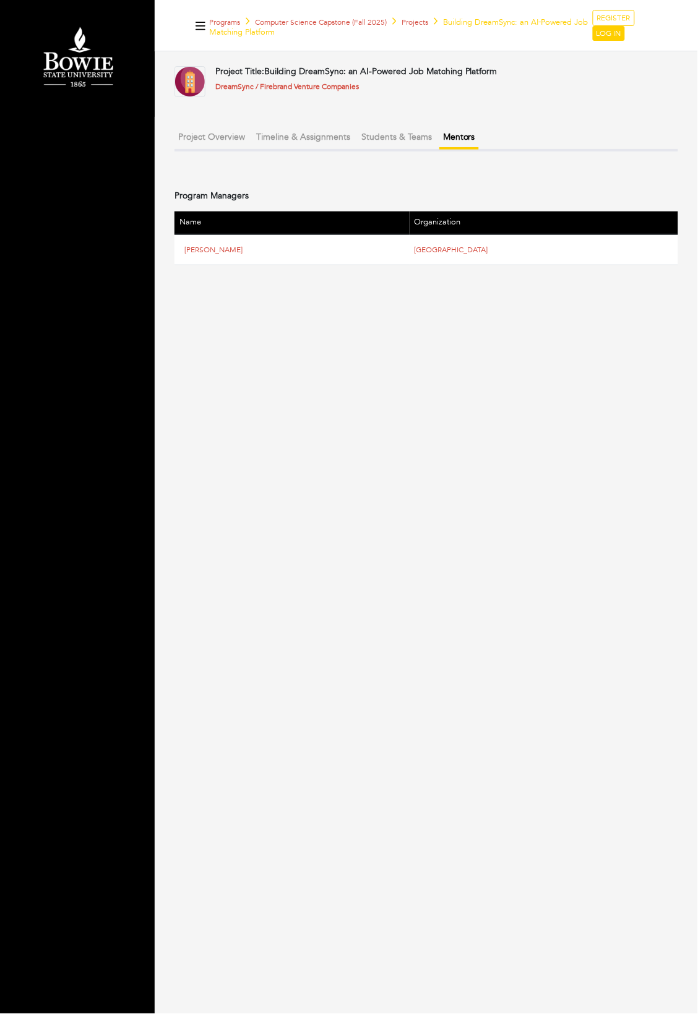
click at [296, 134] on button "Timeline & Assignments" at bounding box center [302, 137] width 101 height 20
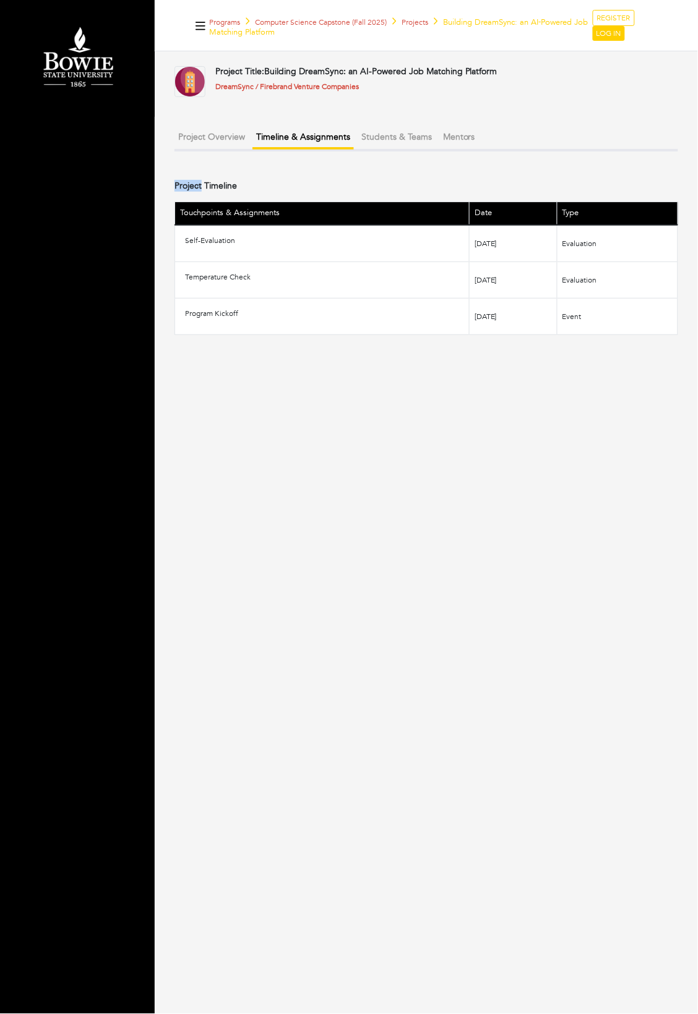
click at [212, 153] on div "Project Title: Building DreamSync: an AI-Powered Job Matching Platform DreamSyn…" at bounding box center [425, 200] width 503 height 268
click at [219, 137] on button "Project Overview" at bounding box center [211, 137] width 74 height 20
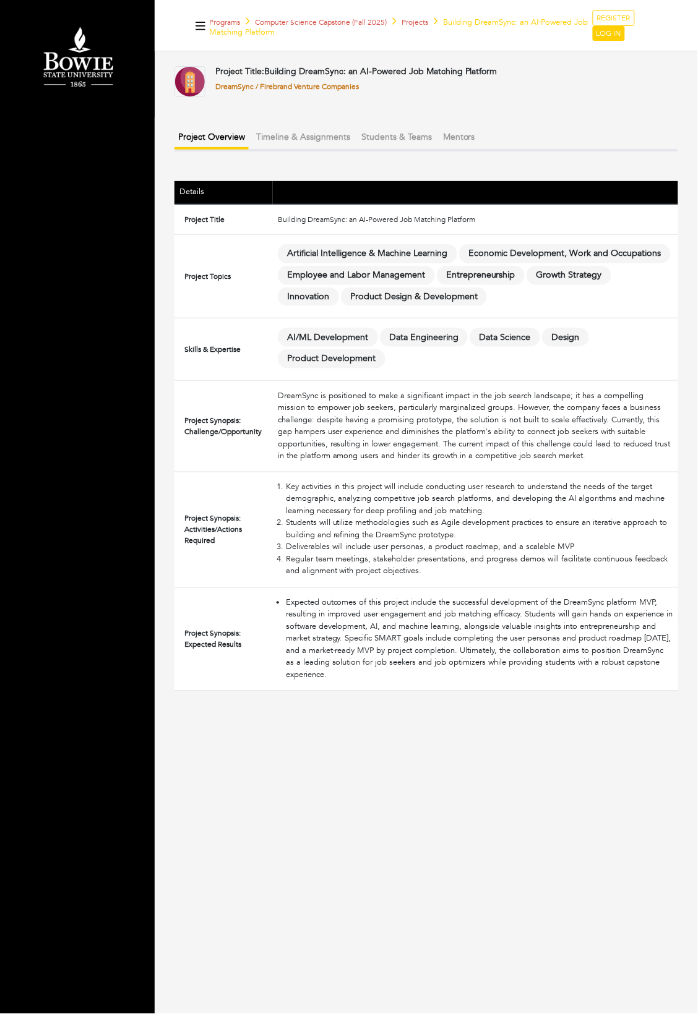
click at [320, 85] on link "DreamSync / Firebrand Venture Companies" at bounding box center [286, 87] width 143 height 10
click at [320, 86] on link "DreamSync / Firebrand Venture Companies" at bounding box center [286, 87] width 143 height 10
click at [422, 22] on link "Projects" at bounding box center [414, 22] width 27 height 10
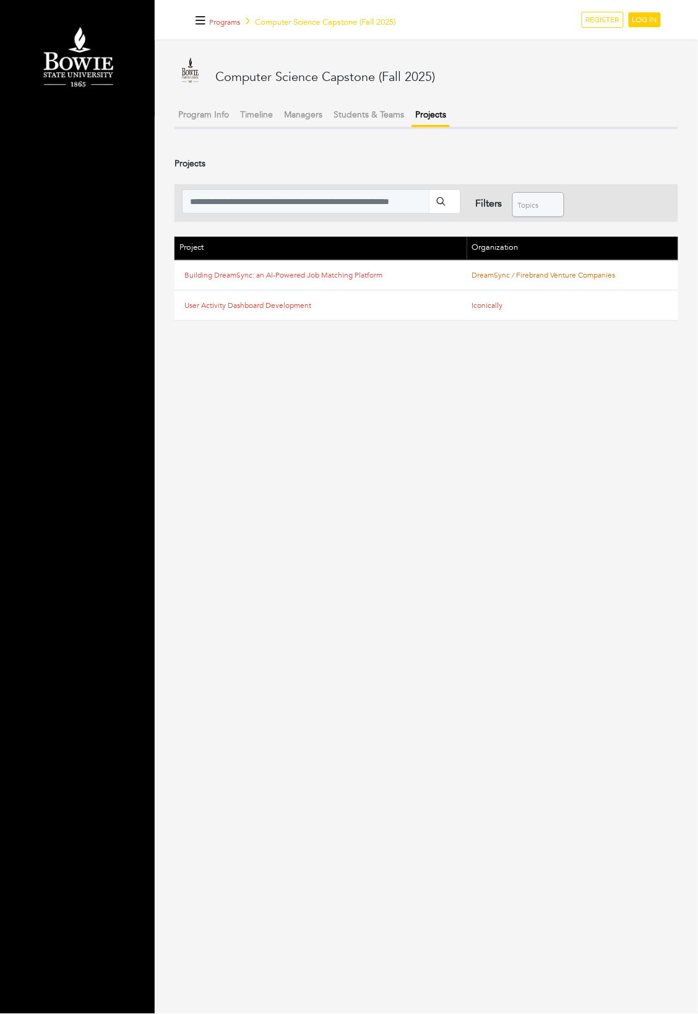
click at [489, 275] on link "DreamSync / Firebrand Venture Companies" at bounding box center [543, 275] width 143 height 10
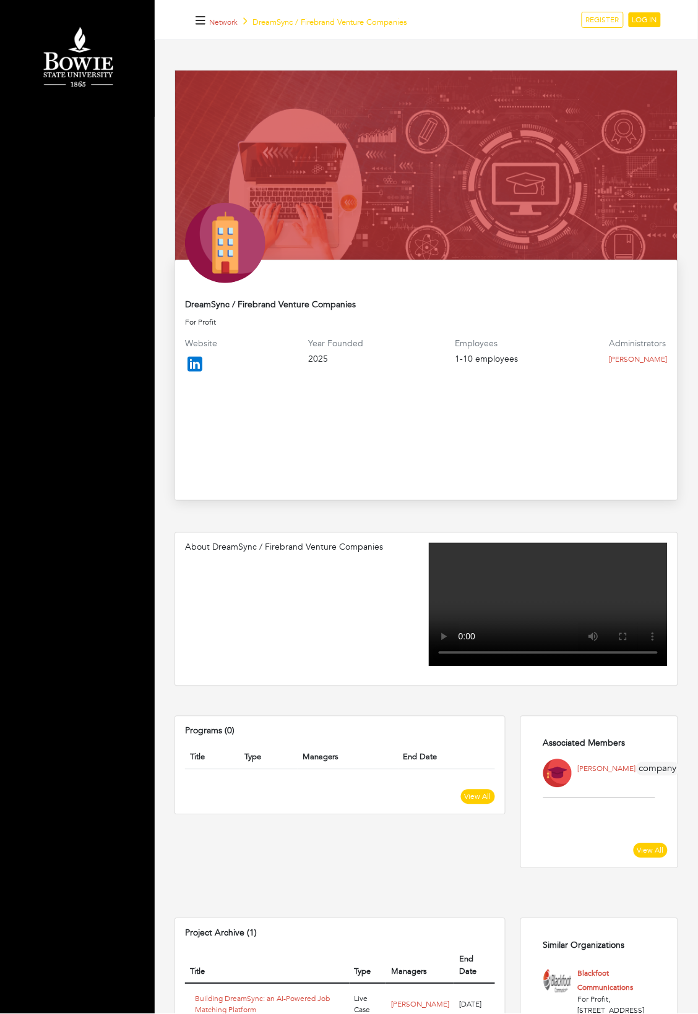
click at [193, 363] on img at bounding box center [195, 364] width 20 height 20
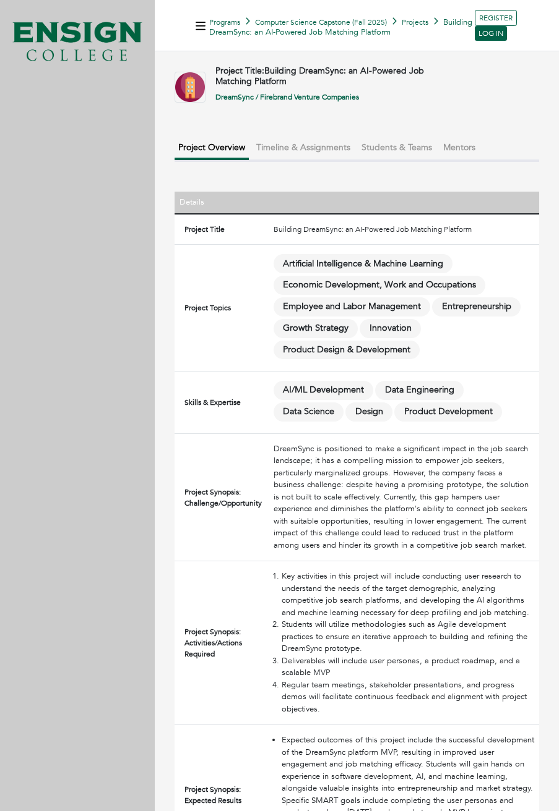
click at [321, 152] on button "Timeline & Assignments" at bounding box center [302, 147] width 101 height 20
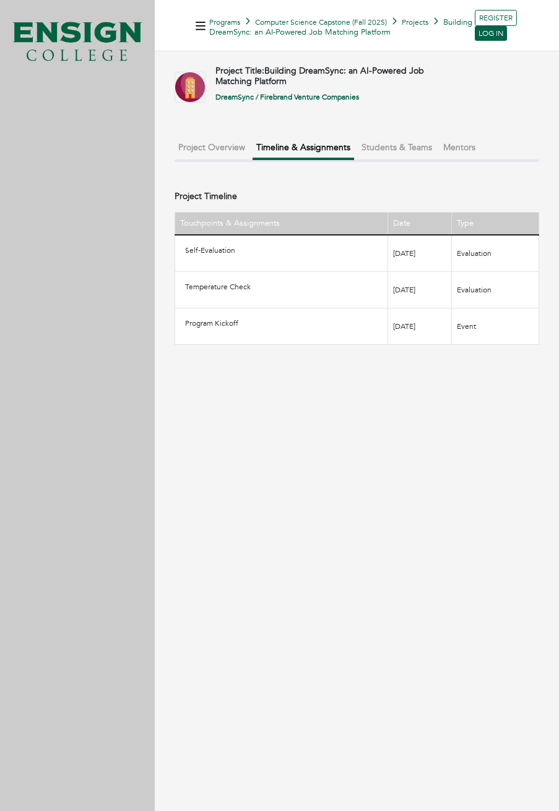
click at [187, 152] on button "Project Overview" at bounding box center [211, 147] width 74 height 20
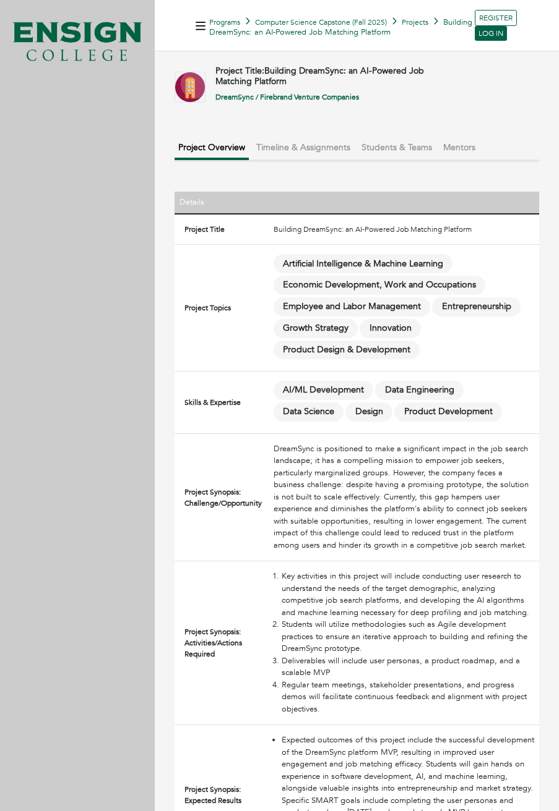
click at [411, 142] on button "Students & Teams" at bounding box center [396, 147] width 78 height 20
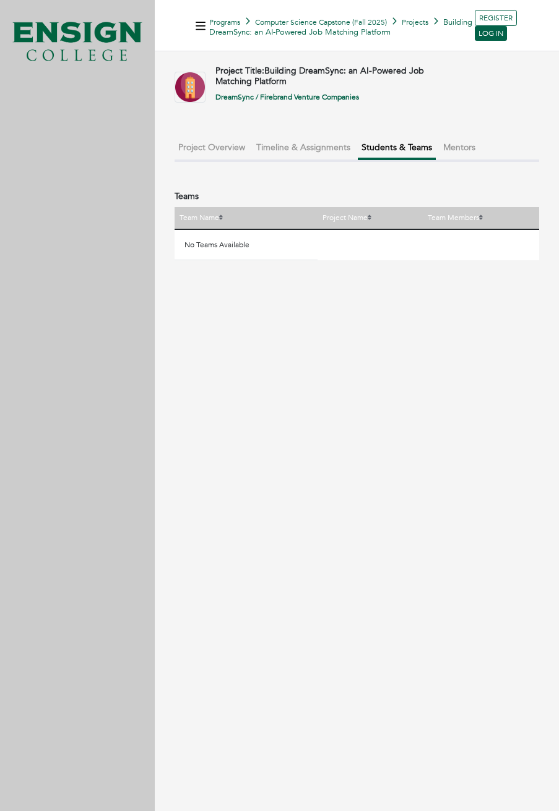
click at [449, 142] on button "Mentors" at bounding box center [459, 147] width 40 height 20
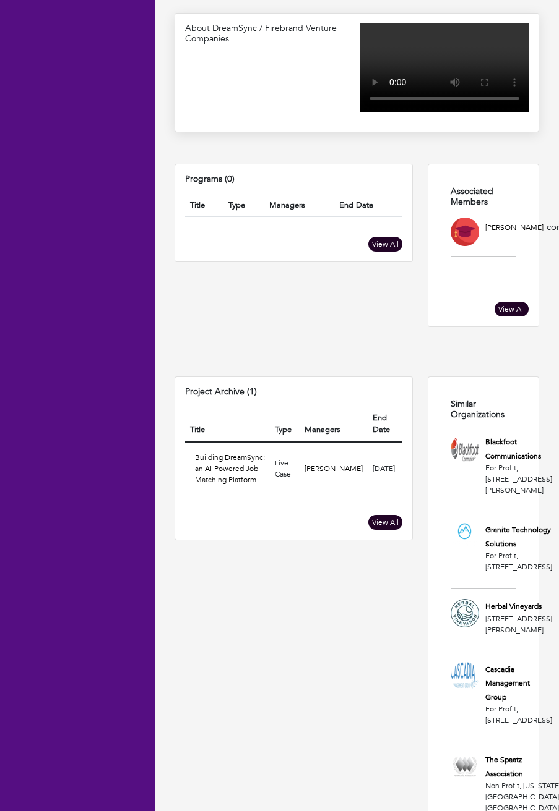
scroll to position [527, 0]
